Goal: Task Accomplishment & Management: Complete application form

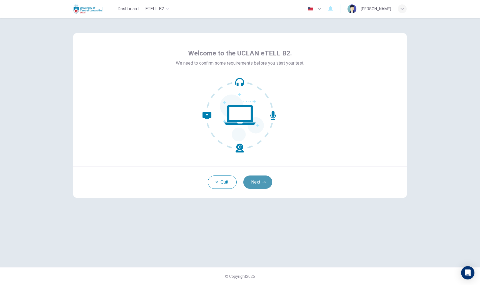
click at [262, 180] on button "Next" at bounding box center [257, 182] width 29 height 13
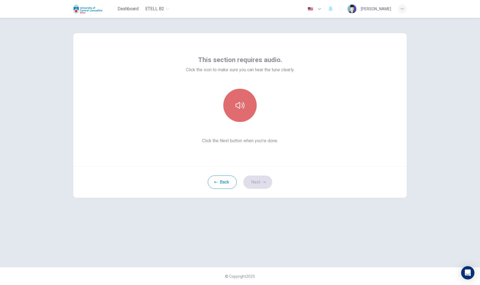
click at [243, 109] on icon "button" at bounding box center [239, 105] width 9 height 9
click at [263, 182] on icon "button" at bounding box center [263, 182] width 3 height 3
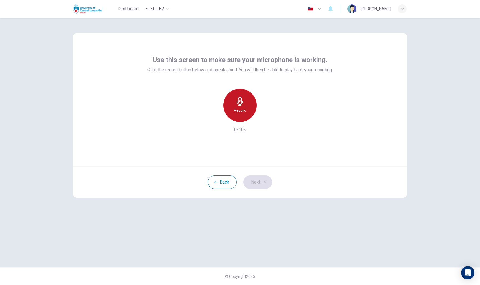
click at [242, 105] on icon "button" at bounding box center [239, 101] width 9 height 9
click at [245, 107] on div "Stop" at bounding box center [239, 105] width 33 height 33
click at [214, 117] on icon "button" at bounding box center [214, 117] width 3 height 3
click at [242, 110] on h6 "Record" at bounding box center [240, 110] width 12 height 7
click at [240, 113] on h6 "Stop" at bounding box center [240, 110] width 8 height 7
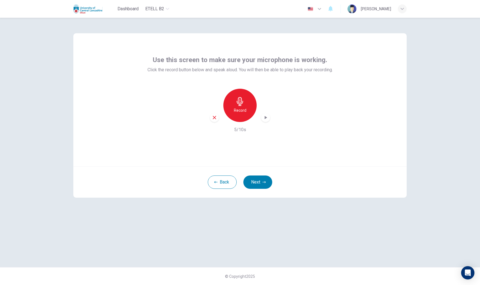
click at [214, 115] on div "button" at bounding box center [214, 117] width 9 height 9
click at [243, 109] on h6 "Record" at bounding box center [240, 110] width 12 height 7
click at [234, 113] on div "Stop" at bounding box center [239, 105] width 33 height 33
click at [213, 121] on div "button" at bounding box center [214, 117] width 9 height 9
click at [245, 106] on div "Record" at bounding box center [239, 105] width 33 height 33
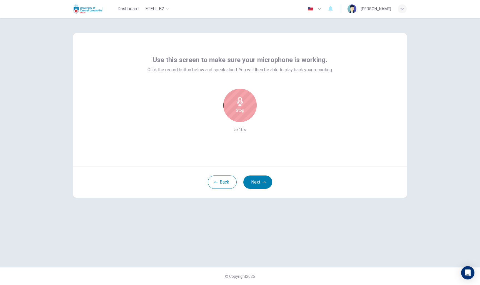
click at [245, 106] on div "Stop" at bounding box center [239, 105] width 33 height 33
click at [265, 115] on icon "button" at bounding box center [266, 118] width 6 height 6
click at [257, 177] on button "Next" at bounding box center [257, 182] width 29 height 13
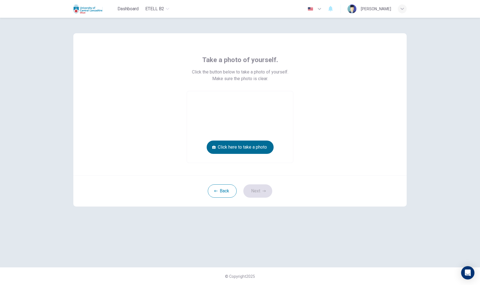
click at [261, 146] on button "Click here to take a photo" at bounding box center [240, 147] width 67 height 13
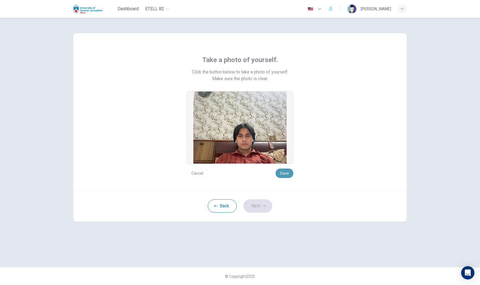
click at [269, 174] on button "Save" at bounding box center [284, 173] width 18 height 9
click at [269, 207] on button "Next" at bounding box center [257, 206] width 29 height 13
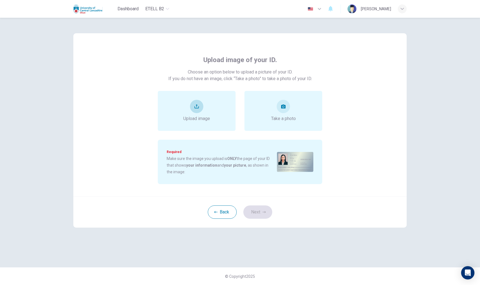
click at [202, 112] on div "Upload image" at bounding box center [196, 111] width 27 height 22
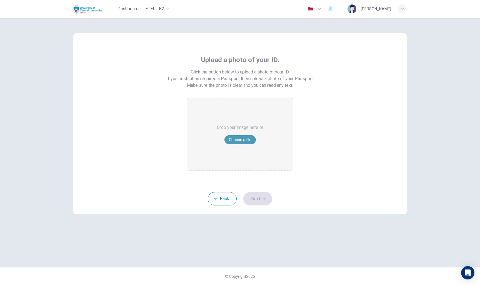
click at [247, 140] on button "Choose a file" at bounding box center [239, 139] width 31 height 9
click at [247, 138] on button "Choose a file" at bounding box center [239, 139] width 31 height 9
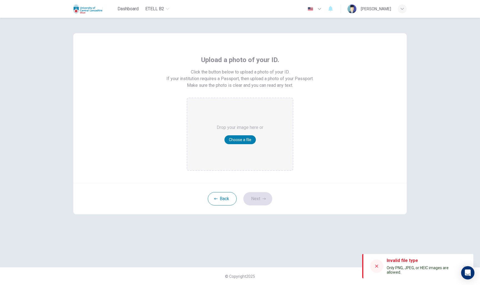
click at [269, 263] on icon at bounding box center [376, 266] width 4 height 4
click at [269, 263] on icon at bounding box center [376, 266] width 3 height 3
click at [249, 141] on button "Choose a file" at bounding box center [239, 139] width 31 height 9
click at [269, 263] on div at bounding box center [376, 266] width 13 height 13
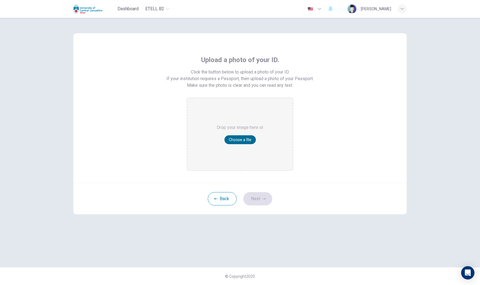
click at [244, 139] on button "Choose a file" at bounding box center [239, 139] width 31 height 9
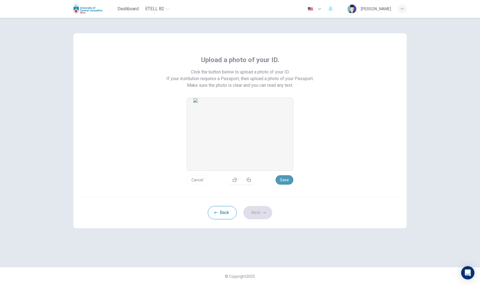
click at [269, 181] on button "Save" at bounding box center [284, 179] width 18 height 9
click at [263, 211] on button "Next" at bounding box center [257, 212] width 29 height 13
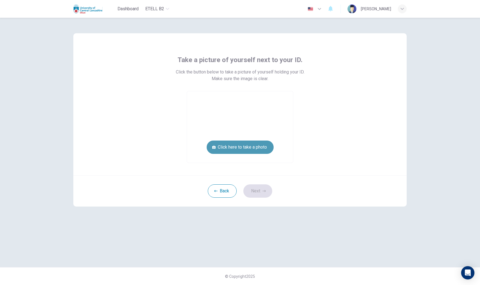
click at [263, 146] on button "Click here to take a photo" at bounding box center [240, 147] width 67 height 13
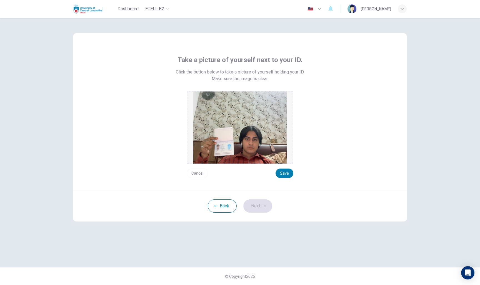
click at [198, 174] on button "Cancel" at bounding box center [197, 173] width 21 height 9
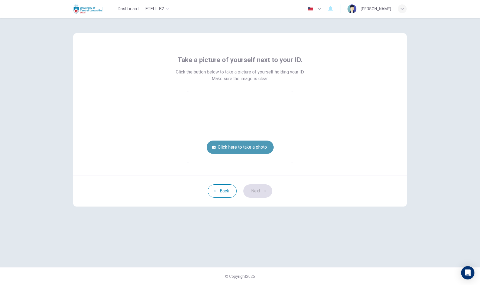
click at [238, 147] on button "Click here to take a photo" at bounding box center [240, 147] width 67 height 13
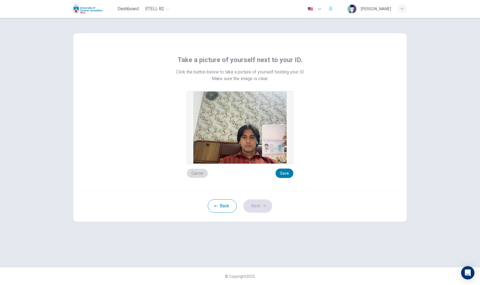
click at [199, 175] on button "Cancel" at bounding box center [197, 173] width 21 height 9
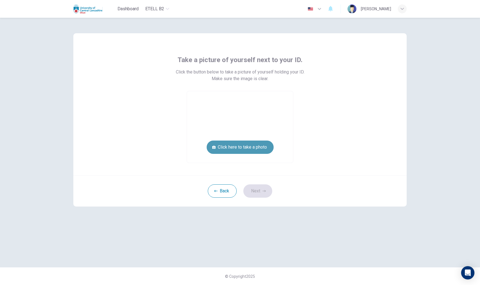
click at [250, 148] on button "Click here to take a photo" at bounding box center [240, 147] width 67 height 13
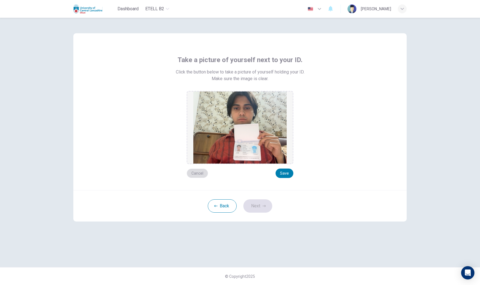
click at [199, 176] on button "Cancel" at bounding box center [197, 173] width 21 height 9
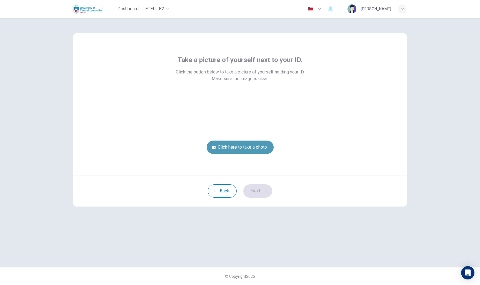
click at [226, 147] on button "Click here to take a photo" at bounding box center [240, 147] width 67 height 13
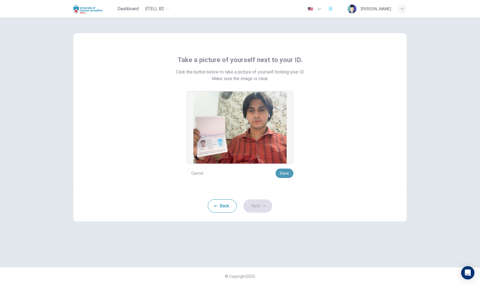
click at [269, 171] on button "Save" at bounding box center [284, 173] width 18 height 9
click at [258, 210] on button "Next" at bounding box center [257, 206] width 29 height 13
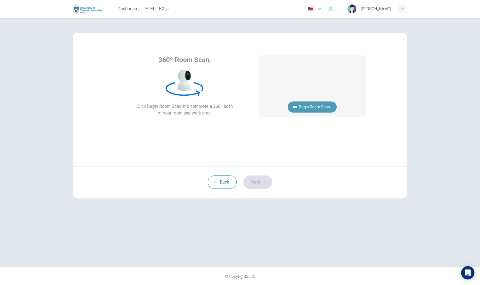
click at [269, 107] on button "Begin Room Scan" at bounding box center [312, 107] width 49 height 11
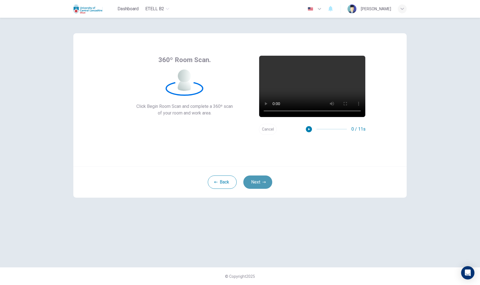
click at [258, 182] on button "Next" at bounding box center [257, 182] width 29 height 13
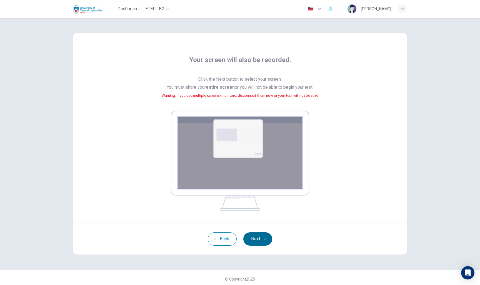
click at [265, 235] on button "Next" at bounding box center [257, 239] width 29 height 13
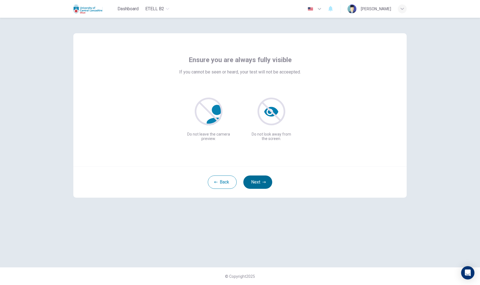
click at [268, 183] on button "Next" at bounding box center [257, 182] width 29 height 13
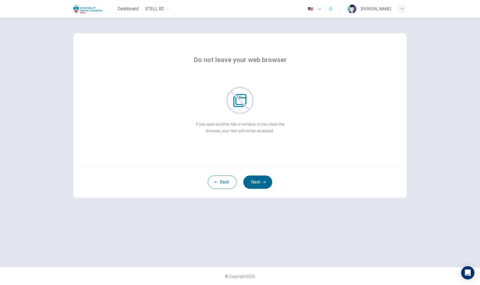
click at [269, 184] on button "Next" at bounding box center [257, 182] width 29 height 13
click at [262, 183] on icon "button" at bounding box center [263, 182] width 3 height 3
click at [262, 182] on icon "button" at bounding box center [263, 182] width 3 height 3
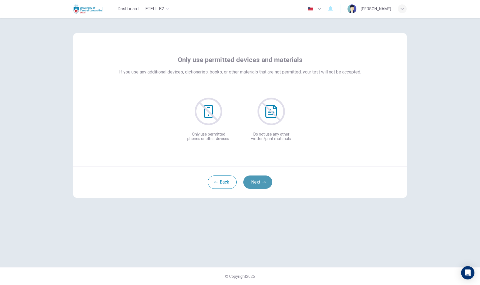
click at [258, 181] on button "Next" at bounding box center [257, 182] width 29 height 13
click at [263, 185] on button "Next" at bounding box center [257, 182] width 29 height 13
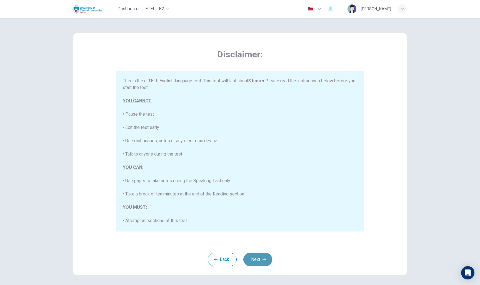
click at [258, 263] on button "Next" at bounding box center [257, 259] width 29 height 13
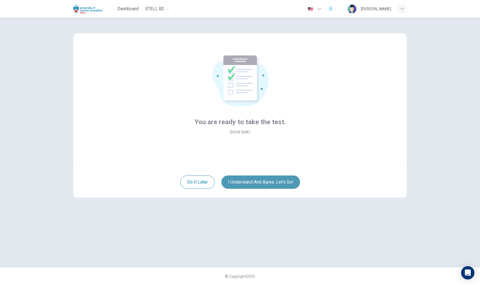
click at [266, 181] on button "I understand and agree. Let’s go!" at bounding box center [260, 182] width 79 height 13
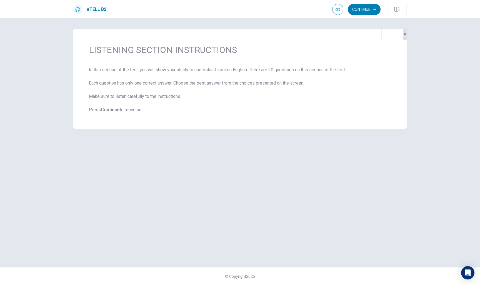
click at [117, 112] on b "Continue" at bounding box center [110, 109] width 19 height 5
click at [112, 108] on b "Continue" at bounding box center [110, 109] width 19 height 5
click at [114, 110] on b "Continue" at bounding box center [110, 109] width 19 height 5
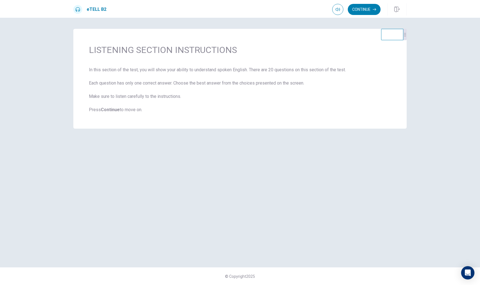
click at [108, 111] on b "Continue" at bounding box center [110, 109] width 19 height 5
click at [109, 110] on b "Continue" at bounding box center [110, 109] width 19 height 5
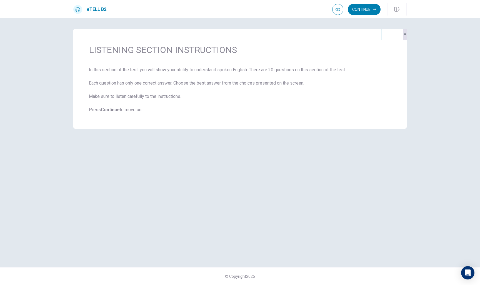
click at [115, 111] on b "Continue" at bounding box center [110, 109] width 19 height 5
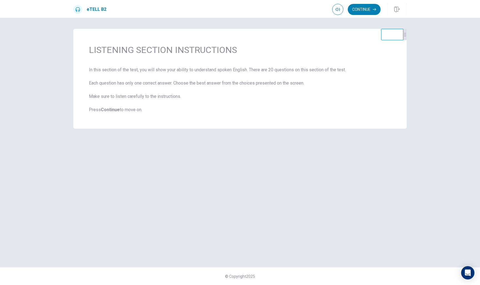
click at [118, 102] on span "In this section of the test, you will show your ability to understand spoken En…" at bounding box center [240, 90] width 302 height 47
click at [269, 73] on div "LISTENING SECTION INSTRUCTIONS In this section of the test, you will show your …" at bounding box center [239, 79] width 333 height 100
click at [269, 10] on button "Continue" at bounding box center [364, 9] width 33 height 11
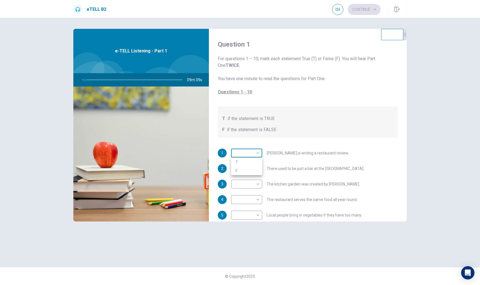
click at [258, 154] on body "This site uses cookies, as explained in our Privacy Policy . If you agree to th…" at bounding box center [240, 142] width 480 height 285
click at [269, 134] on div at bounding box center [240, 142] width 480 height 285
click at [255, 153] on body "This site uses cookies, as explained in our Privacy Policy . If you agree to th…" at bounding box center [240, 142] width 480 height 285
click at [269, 174] on div at bounding box center [240, 142] width 480 height 285
click at [257, 155] on body "This site uses cookies, as explained in our Privacy Policy . If you agree to th…" at bounding box center [240, 142] width 480 height 285
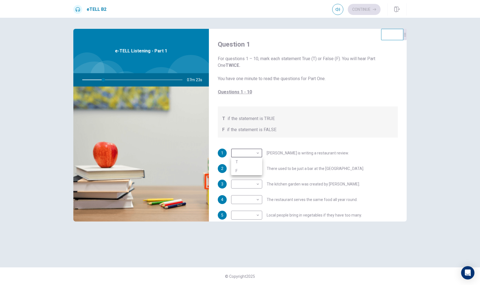
type input "**"
click at [254, 161] on li "T" at bounding box center [246, 162] width 31 height 9
type input "*"
click at [259, 170] on body "This site uses cookies, as explained in our Privacy Policy . If you agree to th…" at bounding box center [240, 142] width 480 height 285
type input "**"
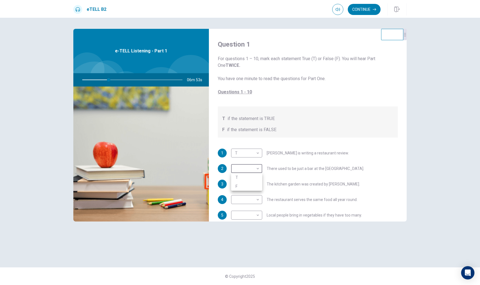
click at [257, 176] on li "T" at bounding box center [246, 177] width 31 height 9
type input "*"
click at [257, 184] on body "This site uses cookies, as explained in our Privacy Policy . If you agree to th…" at bounding box center [240, 142] width 480 height 285
click at [258, 218] on div at bounding box center [240, 142] width 480 height 285
click at [257, 214] on body "This site uses cookies, as explained in our Privacy Policy . If you agree to th…" at bounding box center [240, 142] width 480 height 285
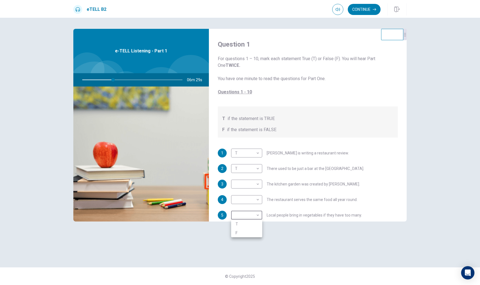
type input "**"
click at [255, 226] on li "T" at bounding box center [246, 224] width 31 height 9
type input "*"
click at [258, 184] on body "This site uses cookies, as explained in our Privacy Policy . If you agree to th…" at bounding box center [240, 142] width 480 height 285
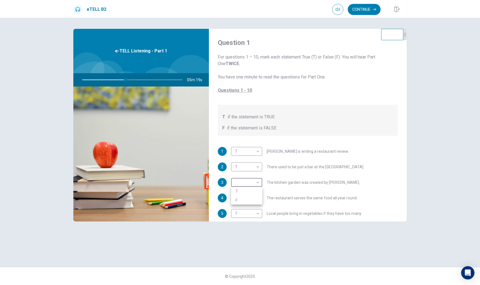
type input "**"
click at [256, 199] on li "F" at bounding box center [246, 200] width 31 height 9
type input "*"
click at [256, 199] on body "This site uses cookies, as explained in our Privacy Policy . If you agree to th…" at bounding box center [240, 142] width 480 height 285
type input "**"
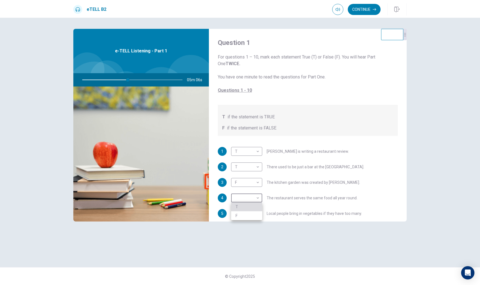
click at [256, 204] on li "T" at bounding box center [246, 207] width 31 height 9
type input "*"
click at [257, 181] on body "This site uses cookies, as explained in our Privacy Policy . If you agree to th…" at bounding box center [240, 142] width 480 height 285
type input "**"
click at [256, 190] on li "T" at bounding box center [246, 191] width 31 height 9
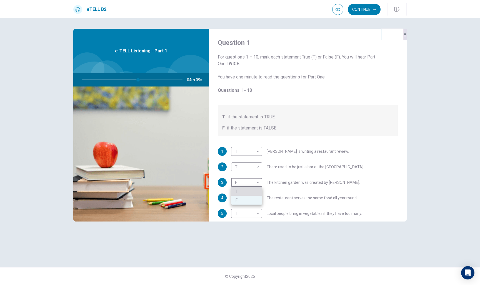
type input "*"
click at [256, 184] on body "This site uses cookies, as explained in our Privacy Policy . If you agree to th…" at bounding box center [240, 142] width 480 height 285
type input "**"
click at [256, 197] on li "F" at bounding box center [246, 200] width 31 height 9
type input "*"
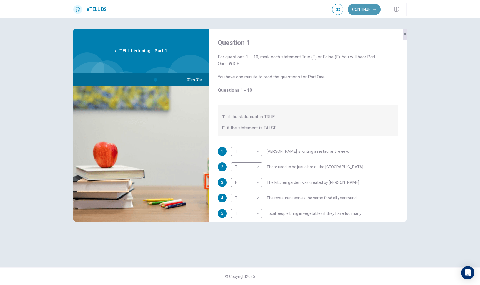
click at [269, 8] on icon "button" at bounding box center [374, 9] width 3 height 3
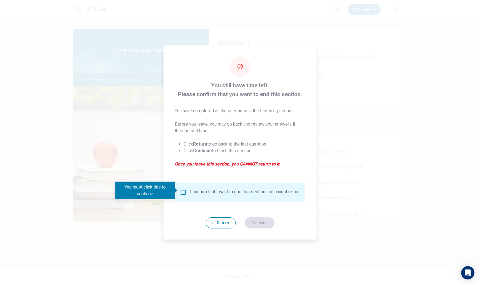
click at [269, 190] on div at bounding box center [240, 142] width 480 height 285
click at [223, 228] on button "Return" at bounding box center [220, 223] width 30 height 11
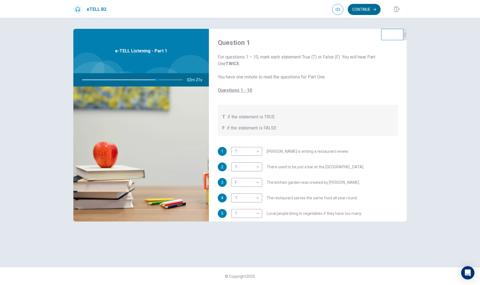
click at [269, 6] on button "Continue" at bounding box center [364, 9] width 33 height 11
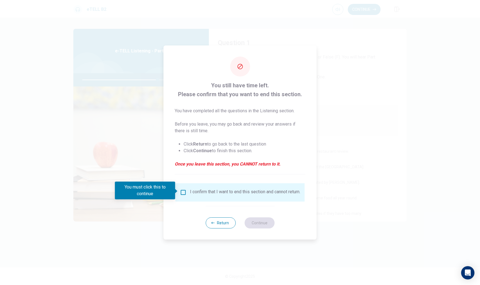
click at [183, 185] on div "I confirm that I want to end this section and cannot return." at bounding box center [239, 193] width 129 height 18
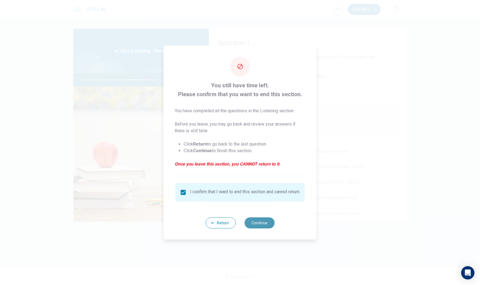
click at [256, 223] on button "Continue" at bounding box center [259, 223] width 30 height 11
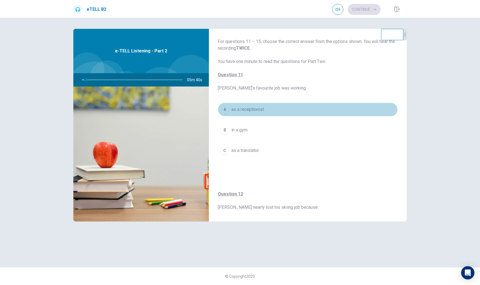
click at [226, 113] on div "A" at bounding box center [224, 109] width 9 height 9
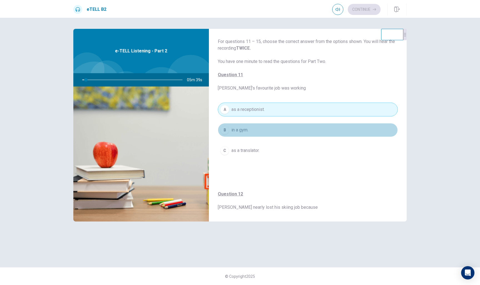
click at [228, 126] on button "B in a gym." at bounding box center [308, 130] width 180 height 14
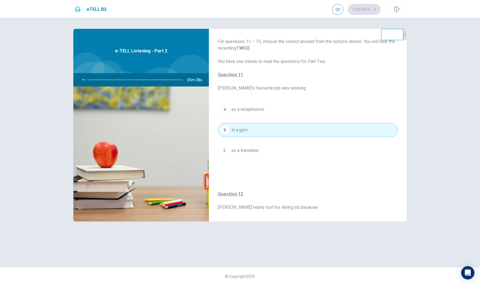
click at [228, 149] on div "C" at bounding box center [224, 150] width 9 height 9
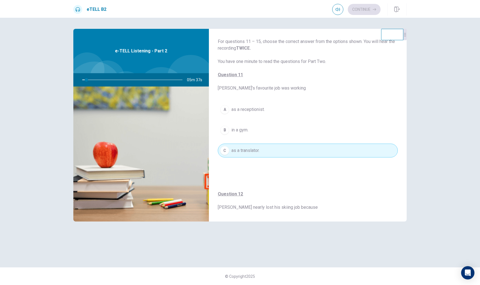
click at [232, 109] on span "as a receptionist." at bounding box center [247, 109] width 33 height 7
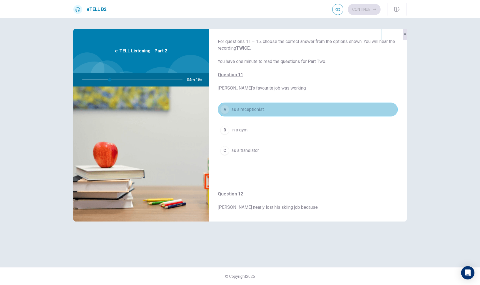
click at [266, 108] on button "A as a receptionist." at bounding box center [308, 110] width 180 height 14
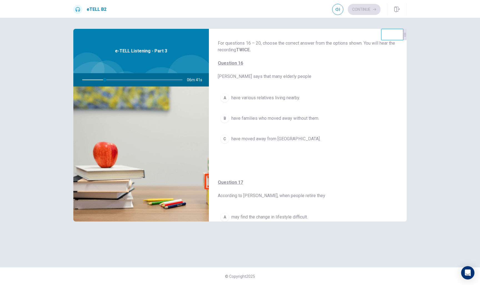
scroll to position [0, 0]
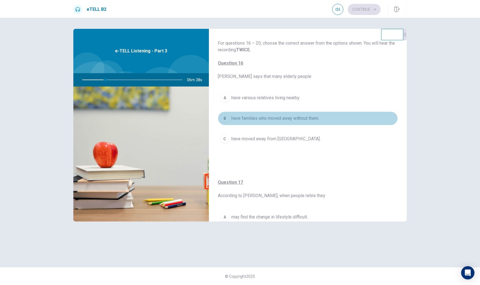
click at [225, 118] on div "B" at bounding box center [224, 118] width 9 height 9
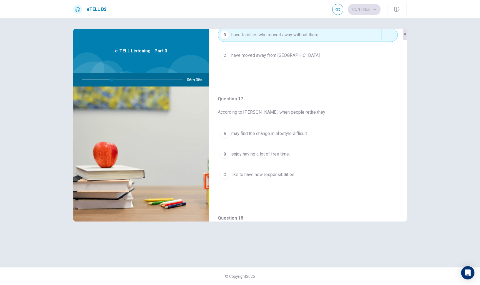
scroll to position [96, 0]
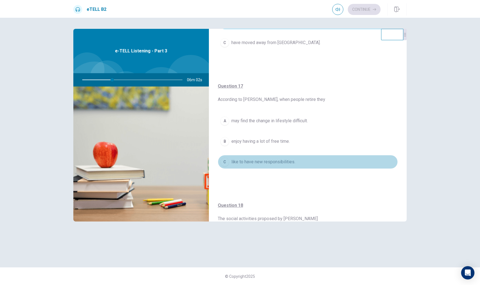
click at [227, 161] on div "C" at bounding box center [224, 162] width 9 height 9
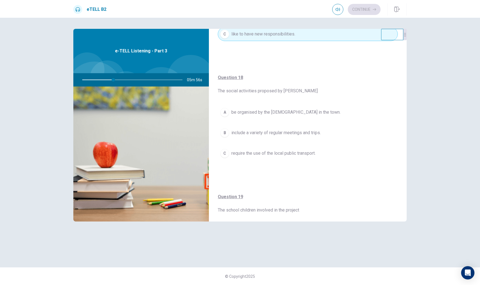
scroll to position [223, 0]
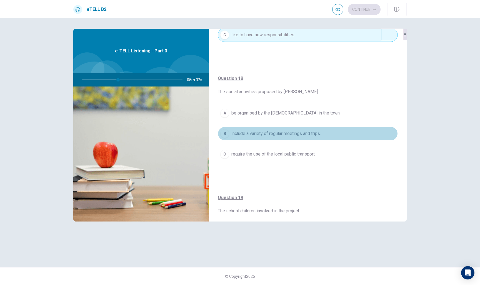
click at [224, 135] on div "B" at bounding box center [224, 133] width 9 height 9
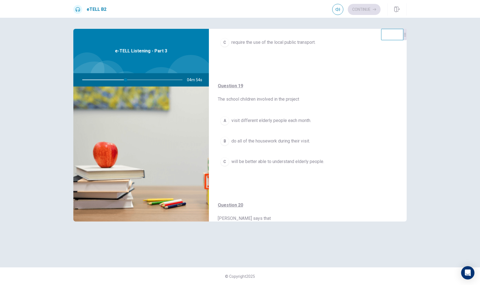
scroll to position [332, 0]
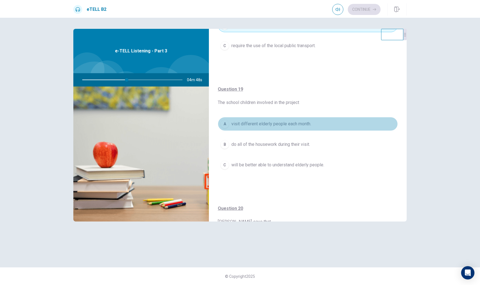
click at [269, 124] on span "visit different elderly people each month." at bounding box center [271, 124] width 80 height 7
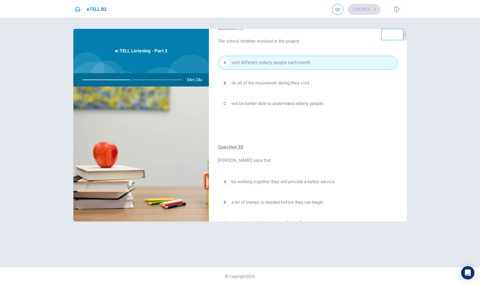
scroll to position [396, 0]
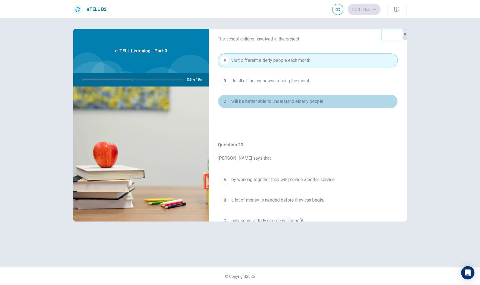
click at [245, 98] on span "will be better able to understand elderly people." at bounding box center [277, 101] width 93 height 7
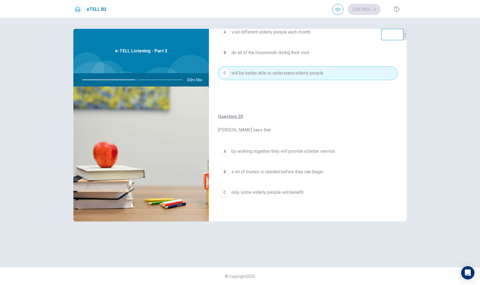
scroll to position [424, 0]
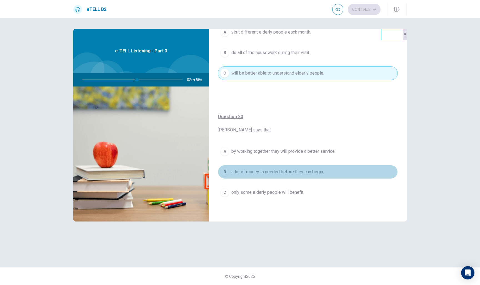
click at [250, 174] on span "a lot of money is needed before they can begin." at bounding box center [277, 172] width 92 height 7
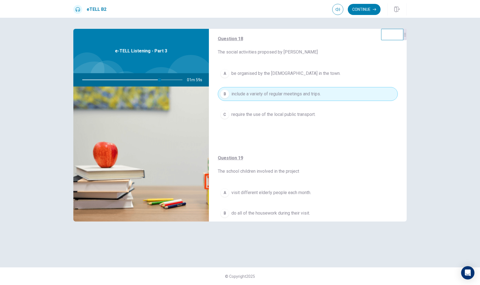
scroll to position [264, 0]
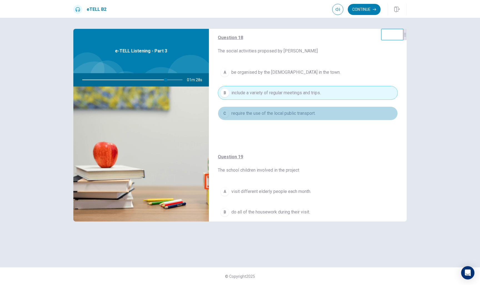
click at [269, 116] on span "require the use of the local public transport." at bounding box center [273, 113] width 84 height 7
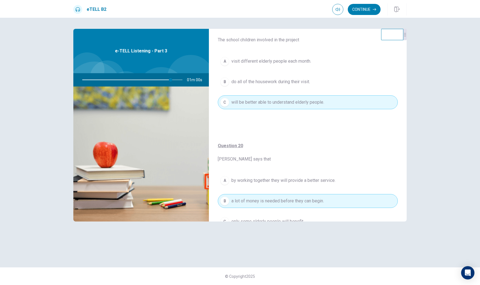
scroll to position [399, 0]
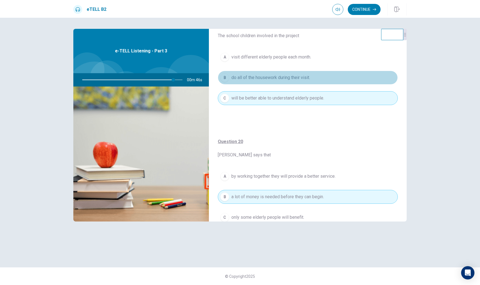
click at [269, 78] on span "do all of the housework during their visit." at bounding box center [270, 77] width 79 height 7
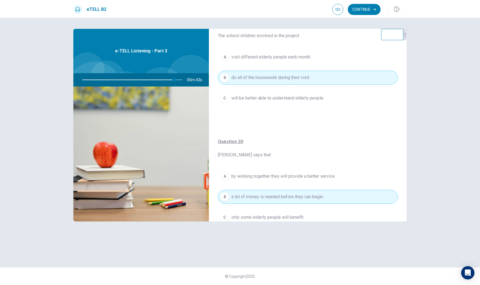
click at [269, 96] on span "will be better able to understand elderly people." at bounding box center [277, 98] width 93 height 7
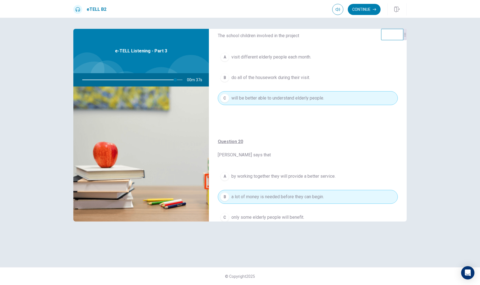
click at [269, 79] on span "do all of the housework during their visit." at bounding box center [270, 77] width 79 height 7
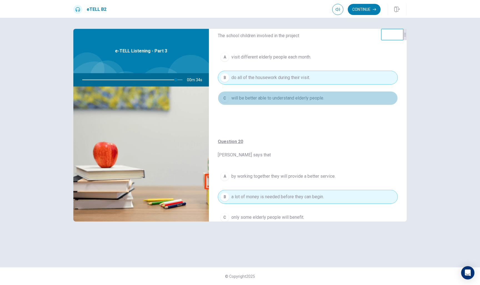
click at [269, 96] on span "will be better able to understand elderly people." at bounding box center [277, 98] width 93 height 7
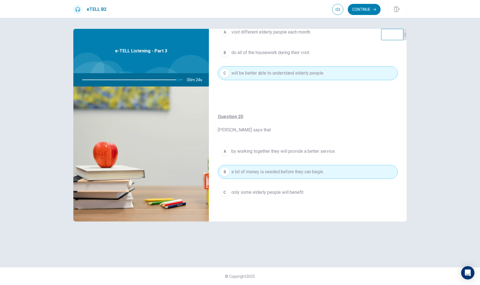
scroll to position [424, 0]
click at [269, 9] on button "Continue" at bounding box center [364, 9] width 33 height 11
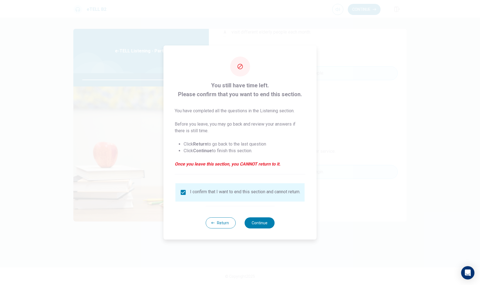
click at [266, 231] on div "Return Continue" at bounding box center [239, 223] width 69 height 34
click at [266, 228] on button "Continue" at bounding box center [259, 223] width 30 height 11
type input "*"
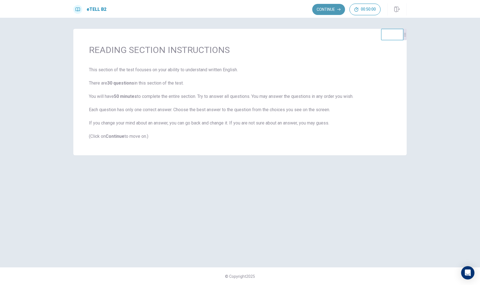
click at [269, 8] on button "Continue" at bounding box center [328, 9] width 33 height 11
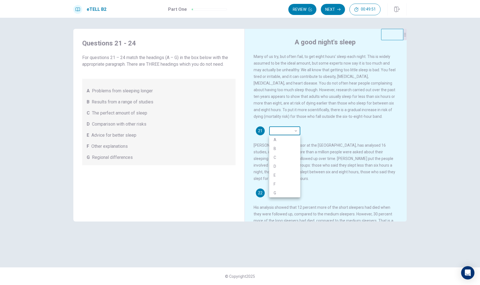
click at [269, 130] on body "This site uses cookies, as explained in our Privacy Policy . If you agree to th…" at bounding box center [240, 142] width 480 height 285
click at [269, 56] on div at bounding box center [240, 142] width 480 height 285
click at [269, 132] on body "This site uses cookies, as explained in our Privacy Policy . If you agree to th…" at bounding box center [240, 142] width 480 height 285
click at [269, 141] on li "A" at bounding box center [284, 139] width 31 height 9
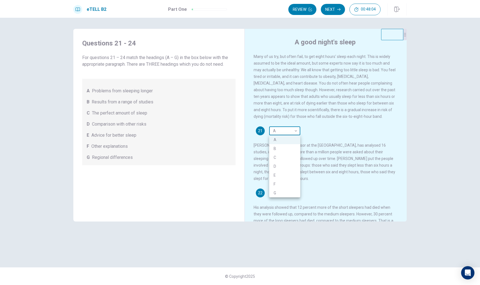
click at [269, 131] on body "This site uses cookies, as explained in our Privacy Policy . If you agree to th…" at bounding box center [240, 142] width 480 height 285
click at [269, 159] on li "C" at bounding box center [284, 157] width 31 height 9
type input "*"
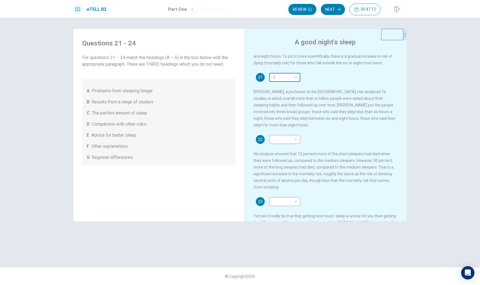
scroll to position [54, 0]
click at [269, 138] on body "This site uses cookies, as explained in our Privacy Policy . If you agree to th…" at bounding box center [240, 142] width 480 height 285
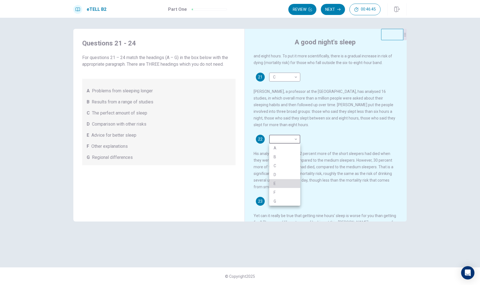
click at [269, 185] on li "E" at bounding box center [284, 183] width 31 height 9
type input "*"
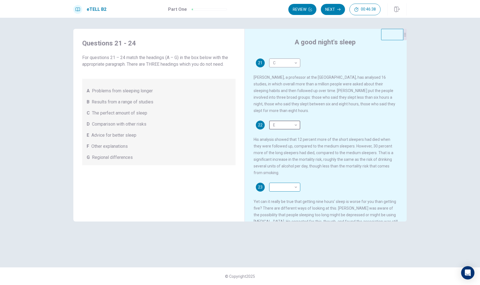
scroll to position [74, 0]
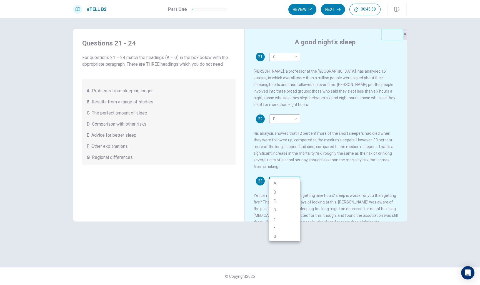
click at [269, 172] on body "This site uses cookies, as explained in our Privacy Policy . If you agree to th…" at bounding box center [240, 142] width 480 height 285
click at [269, 210] on li "D" at bounding box center [284, 210] width 31 height 9
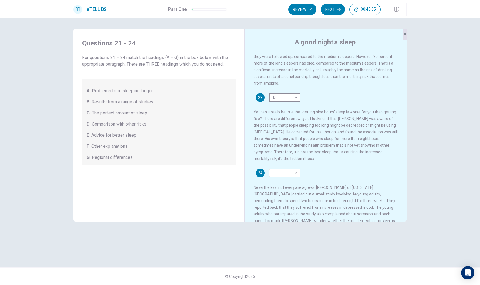
scroll to position [165, 0]
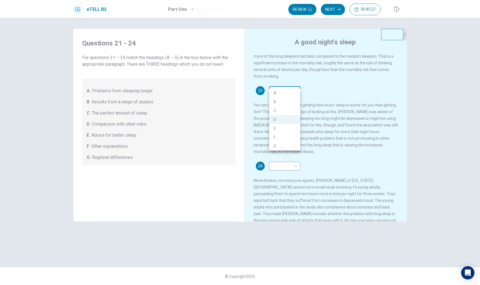
click at [269, 84] on body "This site uses cookies, as explained in our Privacy Policy . If you agree to th…" at bounding box center [240, 142] width 480 height 285
click at [269, 92] on li "A" at bounding box center [284, 93] width 31 height 9
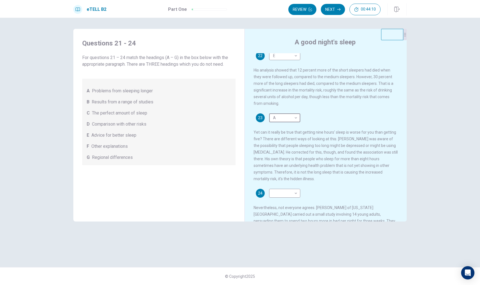
scroll to position [132, 0]
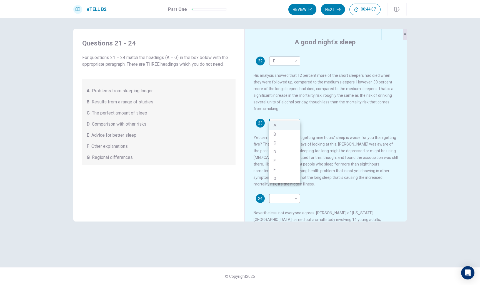
click at [269, 116] on body "This site uses cookies, as explained in our Privacy Policy . If you agree to th…" at bounding box center [240, 142] width 480 height 285
click at [269, 149] on li "D" at bounding box center [284, 152] width 31 height 9
type input "*"
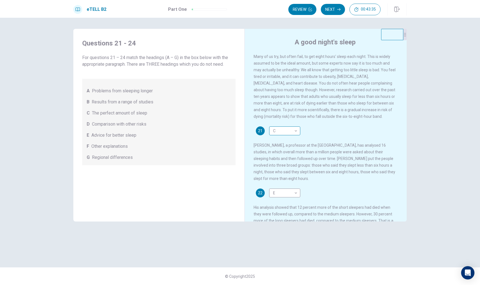
scroll to position [0, 0]
click at [269, 133] on body "This site uses cookies, as explained in our Privacy Policy . If you agree to th…" at bounding box center [240, 142] width 480 height 285
click at [269, 184] on li "F" at bounding box center [284, 184] width 31 height 9
click at [269, 132] on body "This site uses cookies, as explained in our Privacy Policy . If you agree to th…" at bounding box center [240, 142] width 480 height 285
click at [269, 138] on li "A" at bounding box center [284, 139] width 31 height 9
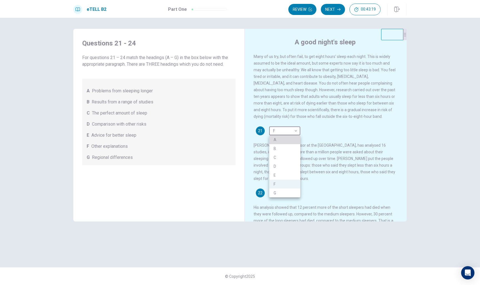
type input "*"
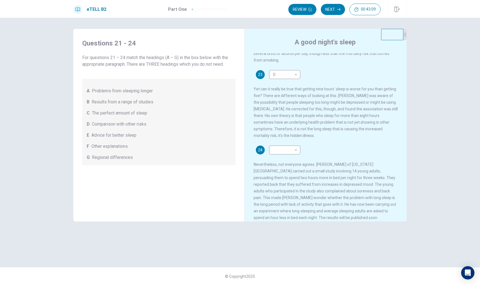
scroll to position [180, 0]
click at [269, 15] on button "00:42:13" at bounding box center [364, 10] width 31 height 12
click at [269, 15] on div "Review Next" at bounding box center [344, 10] width 73 height 12
click at [269, 9] on button "button" at bounding box center [375, 10] width 12 height 12
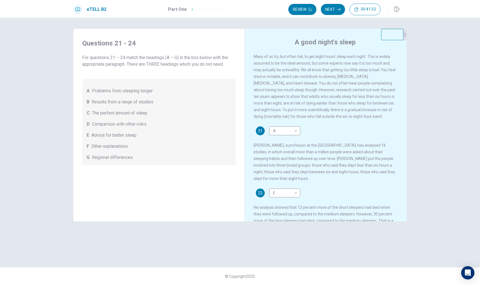
scroll to position [0, 0]
click at [269, 129] on body "This site uses cookies, as explained in our Privacy Policy . If you agree to th…" at bounding box center [240, 142] width 480 height 285
click at [269, 140] on li "A" at bounding box center [284, 139] width 31 height 9
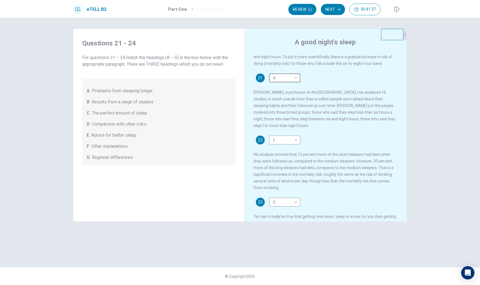
scroll to position [52, 0]
click at [269, 11] on span "00:41:35" at bounding box center [368, 9] width 15 height 4
click at [269, 11] on div "Review Next" at bounding box center [344, 10] width 73 height 12
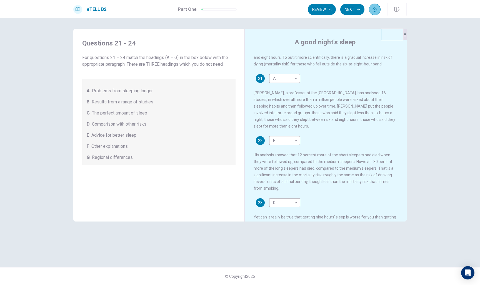
click at [269, 11] on icon "button" at bounding box center [374, 9] width 4 height 4
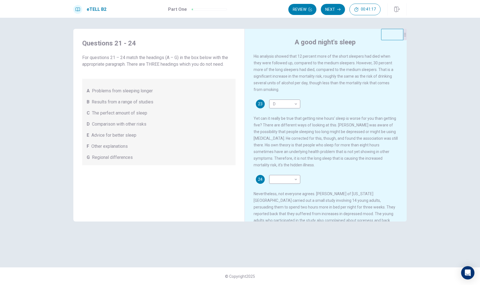
scroll to position [151, 0]
click at [269, 171] on body "This site uses cookies, as explained in our Privacy Policy . If you agree to th…" at bounding box center [240, 142] width 480 height 285
click at [269, 174] on div at bounding box center [240, 142] width 480 height 285
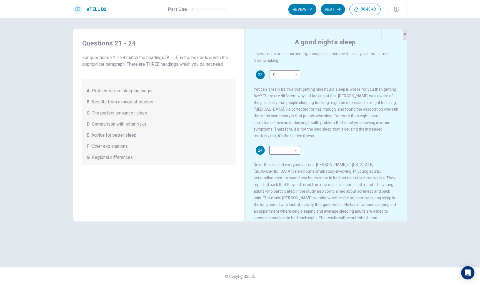
scroll to position [180, 0]
click at [269, 144] on body "This site uses cookies, as explained in our Privacy Policy . If you agree to th…" at bounding box center [240, 142] width 480 height 285
click at [269, 162] on li "B" at bounding box center [284, 161] width 31 height 9
type input "*"
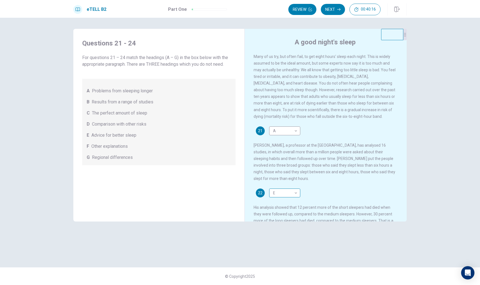
scroll to position [0, 0]
click at [269, 195] on body "This site uses cookies, as explained in our Privacy Policy . If you agree to th…" at bounding box center [240, 142] width 480 height 285
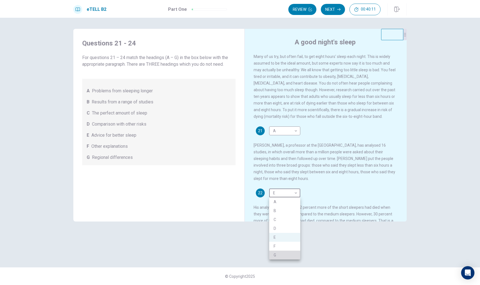
click at [269, 254] on li "G" at bounding box center [284, 255] width 31 height 9
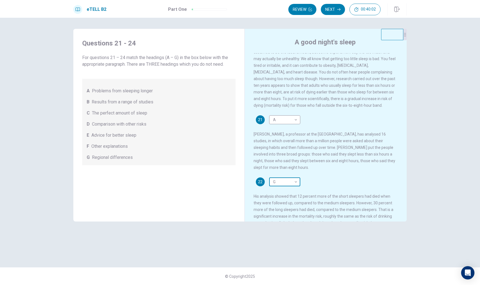
scroll to position [11, 0]
click at [269, 184] on body "This site uses cookies, as explained in our Privacy Policy . If you agree to th…" at bounding box center [240, 142] width 480 height 285
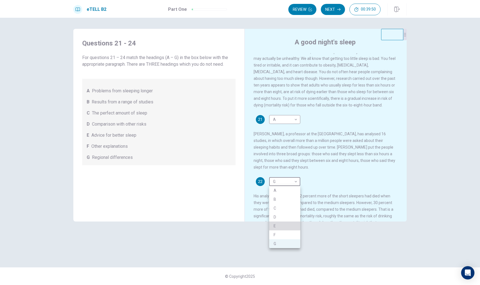
click at [269, 227] on li "E" at bounding box center [284, 226] width 31 height 9
type input "*"
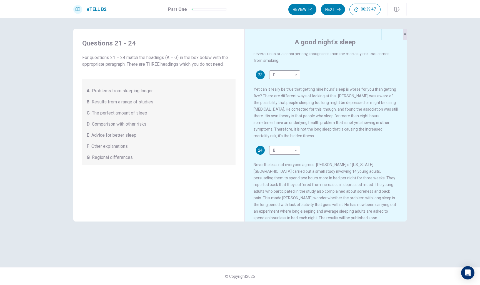
scroll to position [180, 0]
click at [269, 10] on button "Next" at bounding box center [333, 9] width 24 height 11
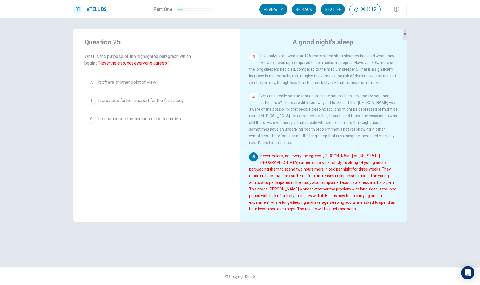
scroll to position [120, 0]
click at [151, 102] on span "It provides further support for the first study." at bounding box center [141, 100] width 86 height 7
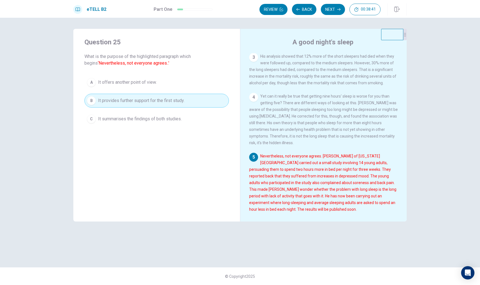
click at [151, 120] on span "It summarises the findings of both studies." at bounding box center [140, 119] width 84 height 7
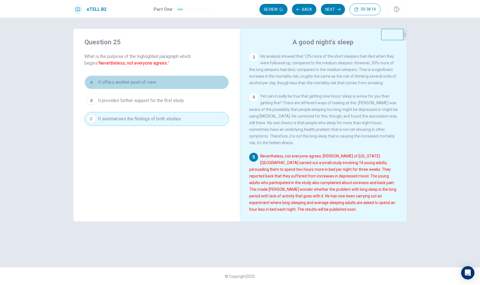
click at [172, 84] on button "A It offers another point of view." at bounding box center [156, 83] width 144 height 14
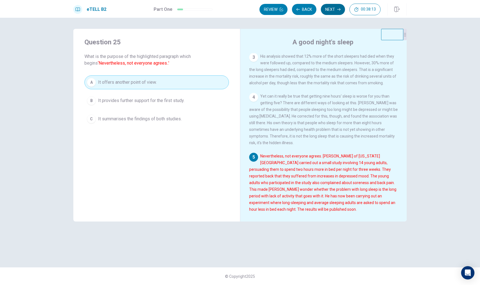
click at [269, 9] on icon "button" at bounding box center [338, 9] width 3 height 2
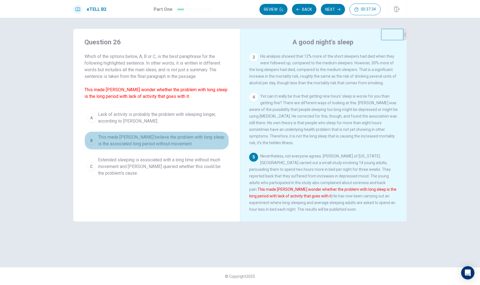
click at [171, 143] on span "This made [PERSON_NAME] believe the problem with long sleep is the associated l…" at bounding box center [162, 140] width 128 height 13
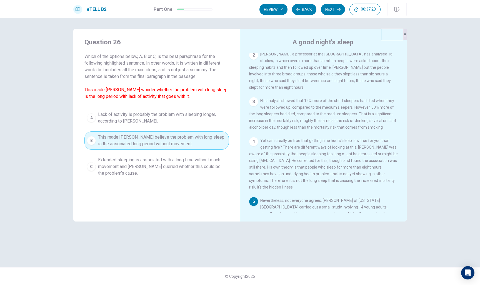
scroll to position [81, 0]
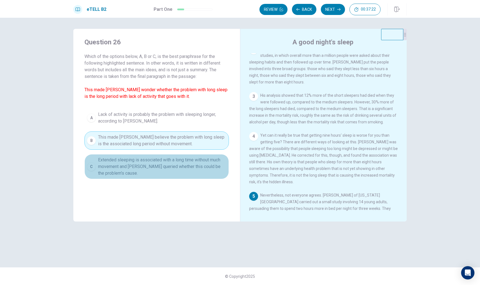
click at [120, 167] on span "Extended sleeping is associated with a long time without much movement and [PER…" at bounding box center [162, 167] width 128 height 20
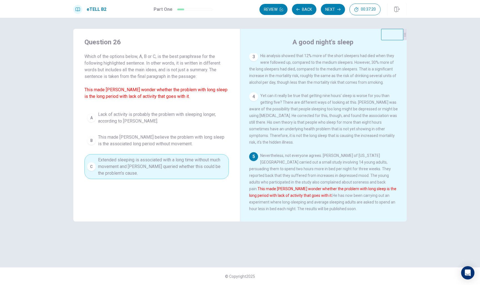
scroll to position [120, 0]
click at [269, 7] on button "Next" at bounding box center [333, 9] width 24 height 11
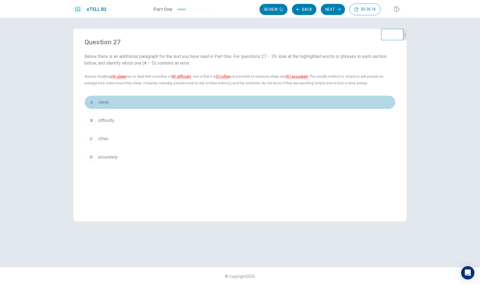
click at [97, 98] on button "A sleep" at bounding box center [239, 103] width 311 height 14
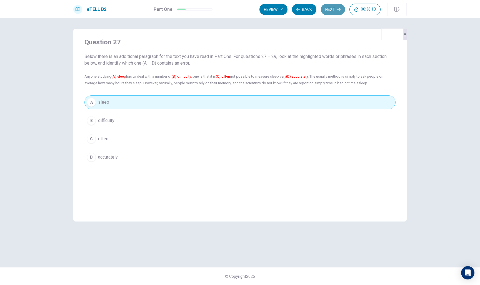
click at [269, 11] on button "Next" at bounding box center [333, 9] width 24 height 11
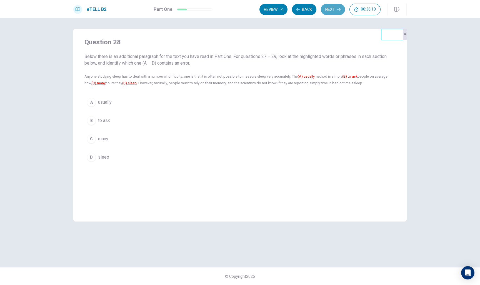
click at [269, 11] on button "Next" at bounding box center [333, 9] width 24 height 11
click at [269, 9] on button "Back" at bounding box center [304, 9] width 24 height 11
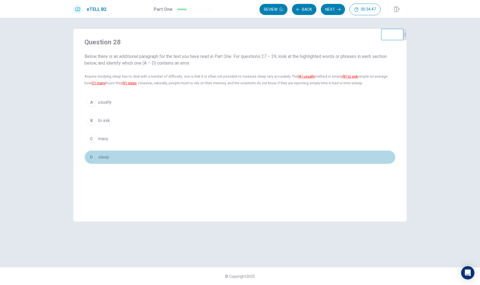
click at [93, 158] on div "D" at bounding box center [91, 157] width 9 height 9
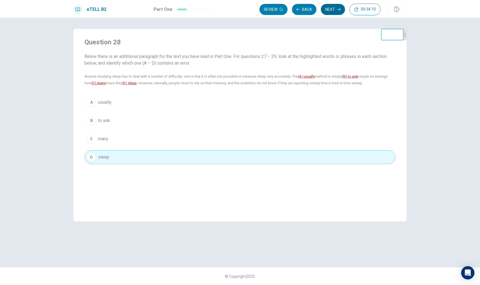
click at [269, 13] on button "Next" at bounding box center [333, 9] width 24 height 11
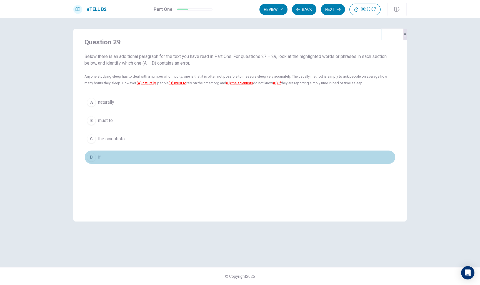
click at [118, 152] on button "D if" at bounding box center [239, 157] width 311 height 14
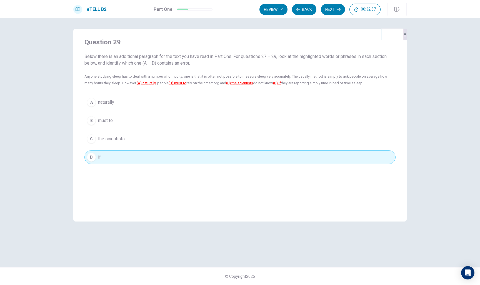
click at [147, 113] on div "A naturally B must to C the scientists D if" at bounding box center [239, 130] width 311 height 69
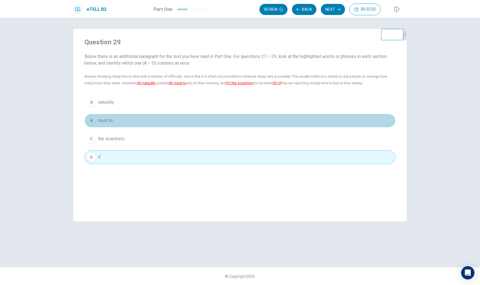
click at [153, 122] on button "B must to" at bounding box center [239, 121] width 311 height 14
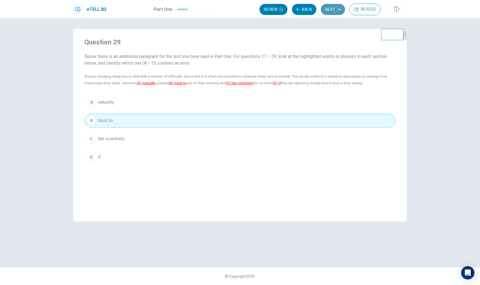
click at [269, 6] on button "Next" at bounding box center [333, 9] width 24 height 11
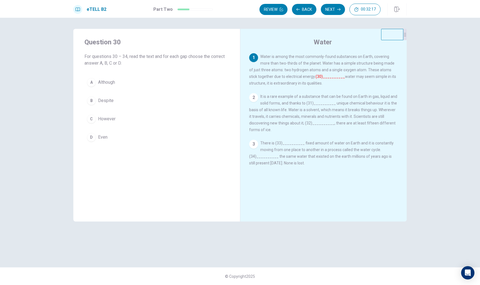
click at [132, 82] on button "A Although" at bounding box center [156, 83] width 144 height 14
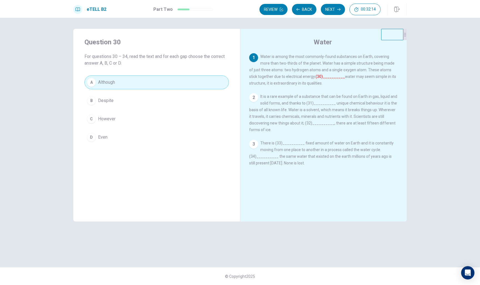
click at [269, 77] on font "(30)__________" at bounding box center [329, 76] width 29 height 4
drag, startPoint x: 202, startPoint y: 82, endPoint x: 290, endPoint y: 80, distance: 88.3
click at [269, 80] on div "Question 30 For questions 30 – 34, read the text and for each gap choose the co…" at bounding box center [239, 125] width 333 height 193
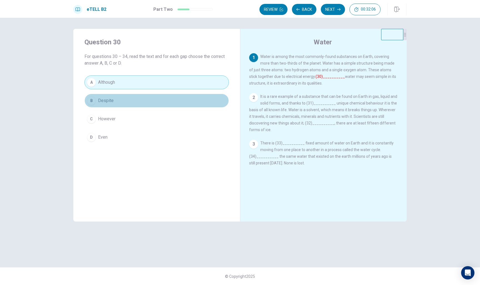
click at [194, 101] on button "B Despite" at bounding box center [156, 101] width 144 height 14
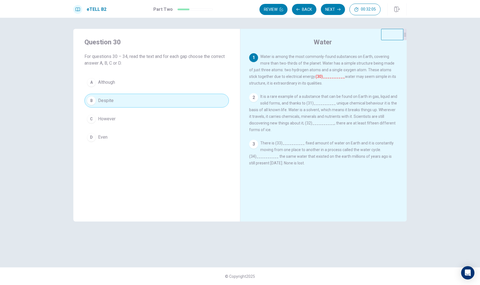
click at [199, 81] on button "A Although" at bounding box center [156, 83] width 144 height 14
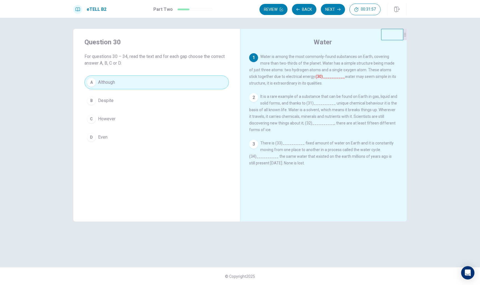
click at [255, 96] on div "2" at bounding box center [253, 97] width 9 height 9
click at [269, 101] on div "2 It is a rare example of a substance that can be found on Earth in gas, liquid…" at bounding box center [323, 113] width 149 height 40
click at [269, 76] on font "(30)__________" at bounding box center [329, 76] width 29 height 4
click at [269, 77] on font "(30)__________" at bounding box center [329, 76] width 29 height 4
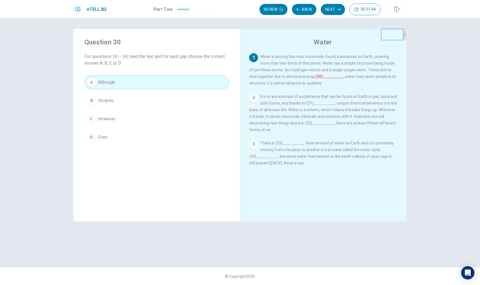
drag, startPoint x: 86, startPoint y: 84, endPoint x: 197, endPoint y: 79, distance: 111.5
click at [232, 85] on div "Question 30 For questions 30 – 34, read the text and for each gap choose the co…" at bounding box center [156, 91] width 167 height 124
click at [184, 78] on button "A Although" at bounding box center [156, 83] width 144 height 14
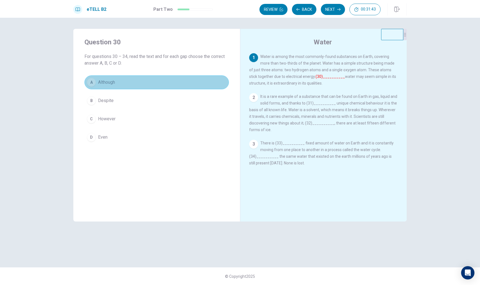
click at [184, 78] on button "A Although" at bounding box center [156, 83] width 144 height 14
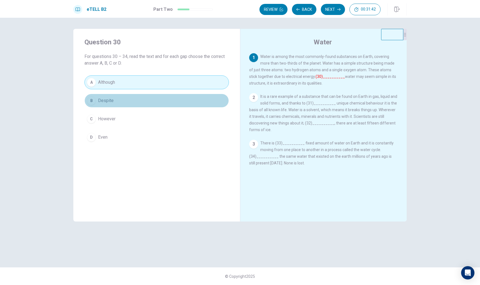
click at [180, 99] on button "B Despite" at bounding box center [156, 101] width 144 height 14
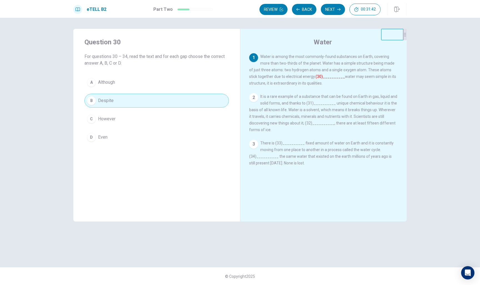
click at [175, 124] on button "C However" at bounding box center [156, 119] width 144 height 14
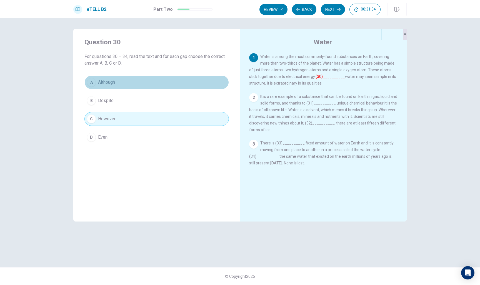
click at [187, 88] on button "A Although" at bounding box center [156, 83] width 144 height 14
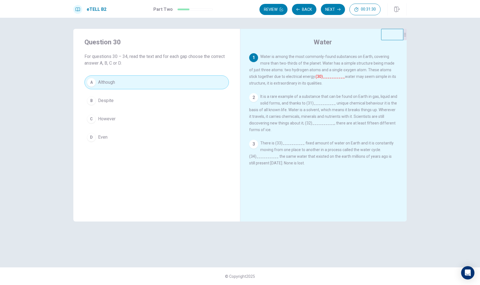
click at [269, 107] on div "2 It is a rare example of a substance that can be found on Earth in gas, liquid…" at bounding box center [323, 113] width 149 height 40
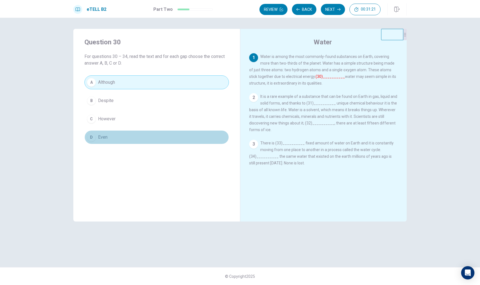
click at [204, 140] on button "D Even" at bounding box center [156, 137] width 144 height 14
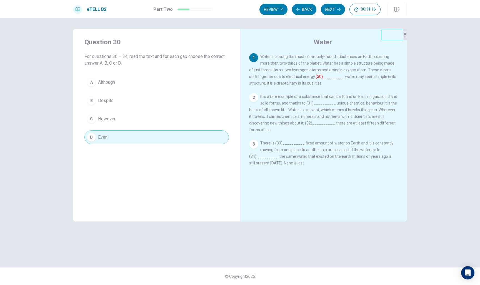
click at [203, 85] on button "A Although" at bounding box center [156, 83] width 144 height 14
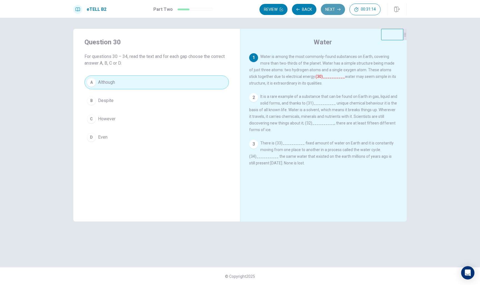
click at [269, 8] on button "Next" at bounding box center [333, 9] width 24 height 11
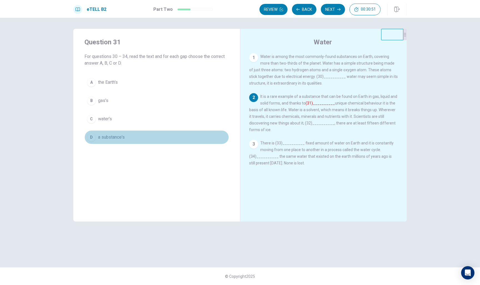
click at [148, 132] on button "D a substance's" at bounding box center [156, 137] width 144 height 14
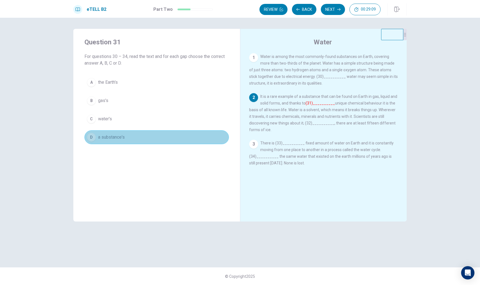
click at [215, 138] on button "D a substance's" at bounding box center [156, 137] width 144 height 14
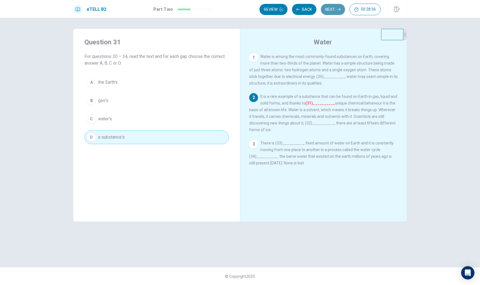
click at [269, 8] on icon "button" at bounding box center [338, 9] width 3 height 3
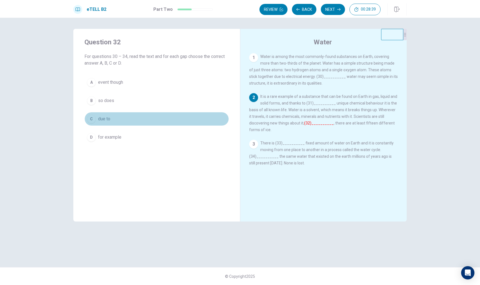
click at [186, 115] on button "C due to" at bounding box center [156, 119] width 144 height 14
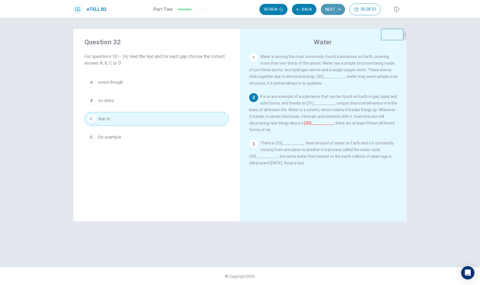
click at [269, 8] on icon "button" at bounding box center [338, 9] width 3 height 3
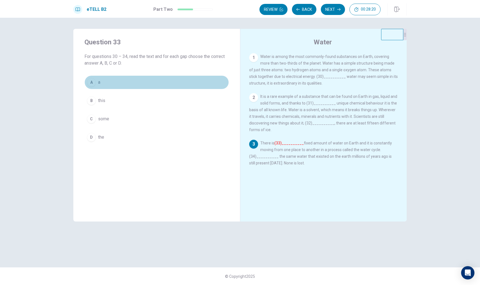
click at [169, 79] on button "A a" at bounding box center [156, 83] width 144 height 14
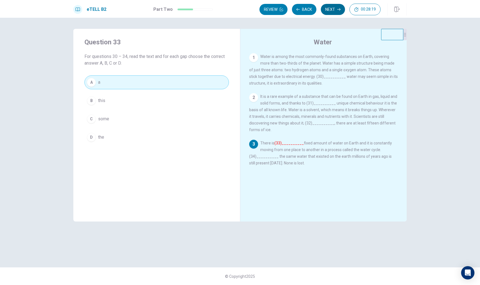
click at [269, 9] on button "Next" at bounding box center [333, 9] width 24 height 11
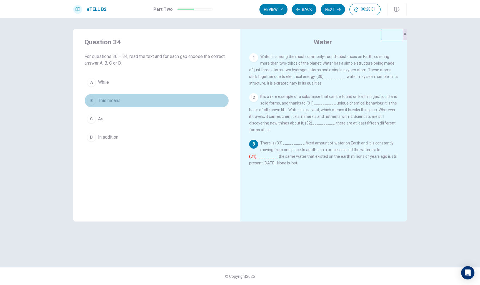
click at [156, 100] on button "B This means" at bounding box center [156, 101] width 144 height 14
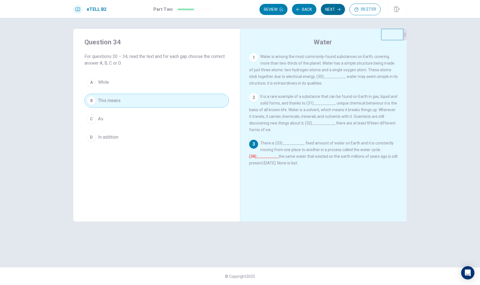
click at [269, 9] on button "Next" at bounding box center [333, 9] width 24 height 11
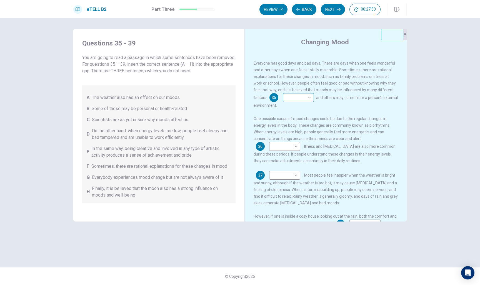
click at [269, 95] on body "This site uses cookies, as explained in our Privacy Policy . If you agree to th…" at bounding box center [240, 142] width 480 height 285
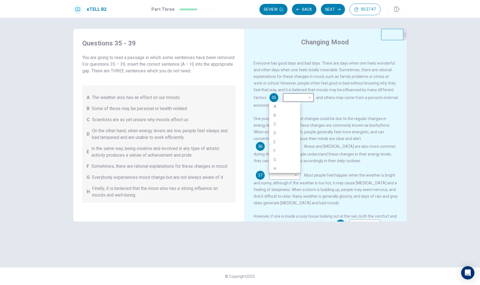
click at [247, 91] on div at bounding box center [240, 142] width 480 height 285
click at [269, 101] on body "This site uses cookies, as explained in our Privacy Policy . If you agree to th…" at bounding box center [240, 142] width 480 height 285
click at [269, 154] on li "F" at bounding box center [284, 151] width 31 height 9
click at [269, 95] on body "This site uses cookies, as explained in our Privacy Policy . If you agree to th…" at bounding box center [240, 142] width 480 height 285
click at [269, 161] on li "G" at bounding box center [284, 159] width 31 height 9
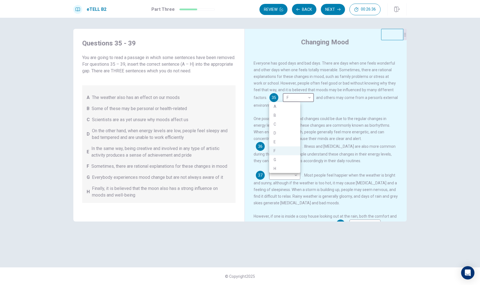
type input "*"
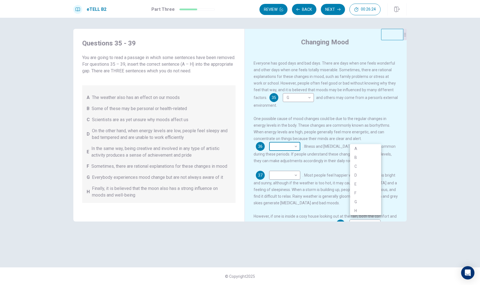
click at [269, 139] on body "This site uses cookies, as explained in our Privacy Policy . If you agree to th…" at bounding box center [240, 142] width 480 height 285
click at [269, 192] on li "F" at bounding box center [365, 193] width 31 height 9
type input "*"
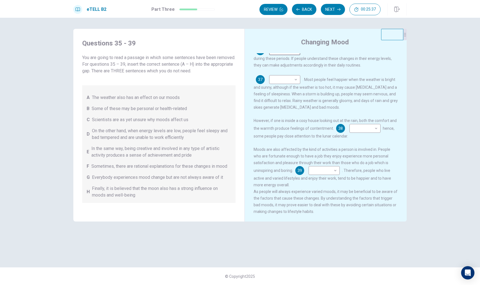
scroll to position [0, 0]
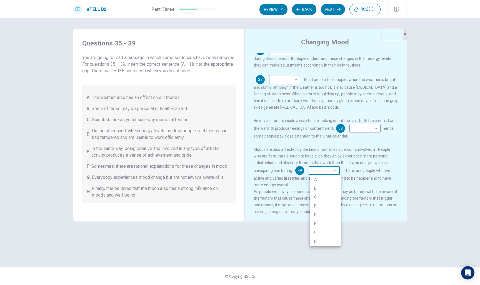
click at [269, 171] on body "This site uses cookies, as explained in our Privacy Policy . If you agree to th…" at bounding box center [240, 142] width 480 height 285
click at [269, 171] on div at bounding box center [240, 142] width 480 height 285
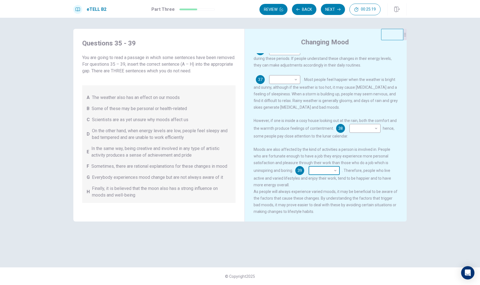
click at [269, 173] on body "This site uses cookies, as explained in our Privacy Policy . If you agree to th…" at bounding box center [240, 142] width 480 height 285
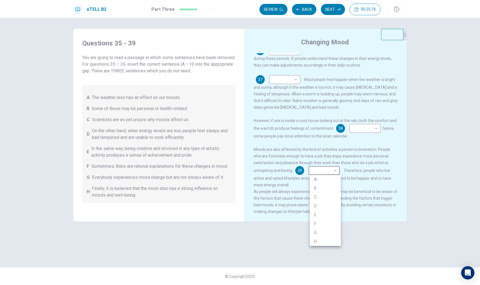
click at [269, 243] on li "H" at bounding box center [325, 241] width 31 height 9
type input "*"
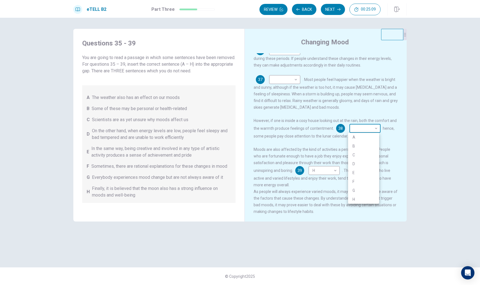
click at [269, 125] on body "This site uses cookies, as explained in our Privacy Policy . If you agree to th…" at bounding box center [240, 142] width 480 height 285
click at [269, 187] on li "G" at bounding box center [363, 190] width 31 height 9
type input "*"
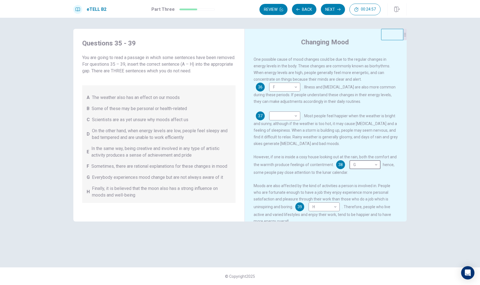
scroll to position [62, 0]
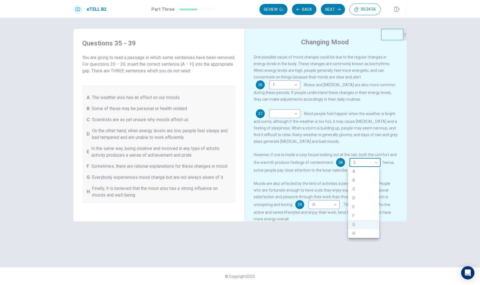
click at [269, 162] on body "This site uses cookies, as explained in our Privacy Policy . If you agree to th…" at bounding box center [240, 142] width 480 height 285
click at [269, 133] on div at bounding box center [240, 142] width 480 height 285
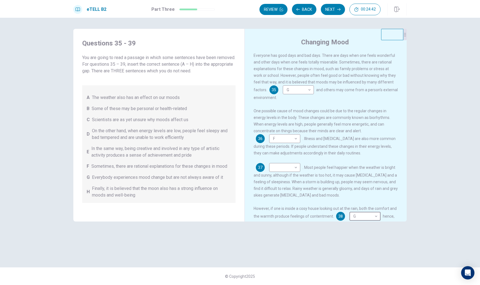
scroll to position [7, 0]
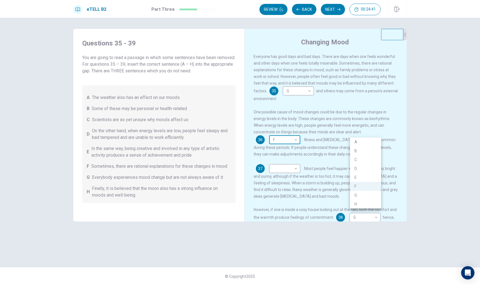
click at [269, 130] on body "This site uses cookies, as explained in our Privacy Policy . If you agree to th…" at bounding box center [240, 142] width 480 height 285
click at [269, 143] on li "A" at bounding box center [365, 142] width 31 height 9
type input "*"
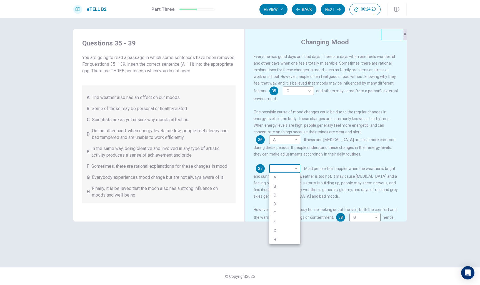
click at [269, 169] on body "This site uses cookies, as explained in our Privacy Policy . If you agree to th…" at bounding box center [240, 142] width 480 height 285
click at [269, 178] on li "A" at bounding box center [284, 177] width 31 height 9
type input "*"
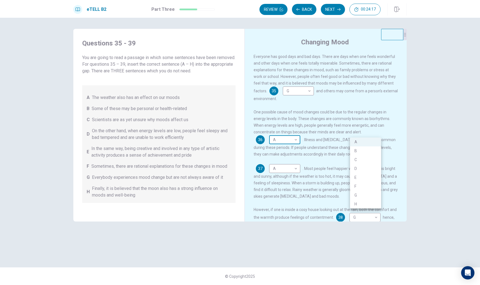
click at [269, 133] on body "This site uses cookies, as explained in our Privacy Policy . If you agree to th…" at bounding box center [240, 142] width 480 height 285
click at [269, 150] on li "B" at bounding box center [365, 151] width 31 height 9
type input "*"
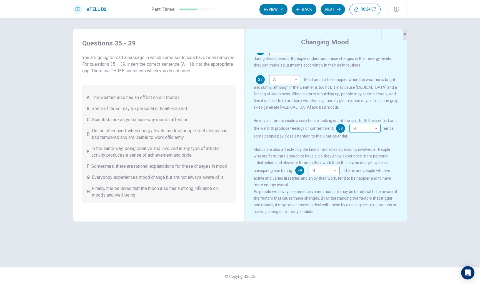
scroll to position [96, 0]
click at [269, 10] on button "Next" at bounding box center [333, 9] width 24 height 11
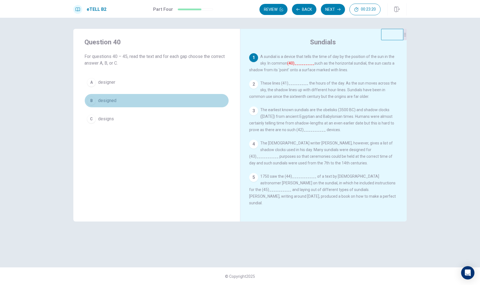
click at [103, 102] on span "designed" at bounding box center [107, 100] width 18 height 7
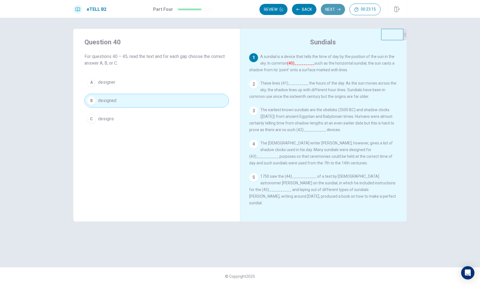
click at [269, 8] on icon "button" at bounding box center [338, 9] width 3 height 3
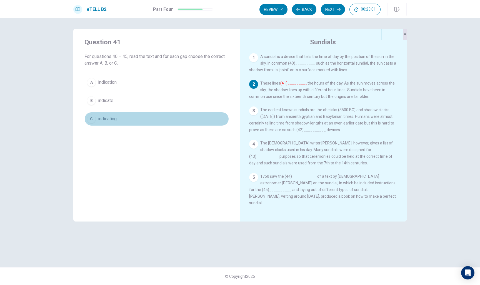
click at [161, 125] on button "C indicating" at bounding box center [156, 119] width 144 height 14
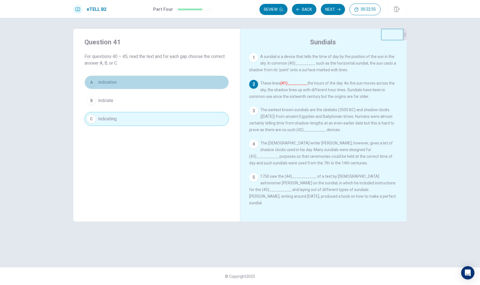
click at [173, 86] on button "A indication" at bounding box center [156, 83] width 144 height 14
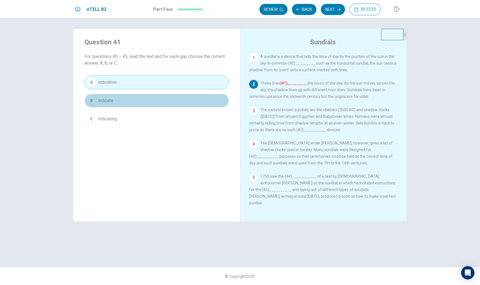
click at [200, 98] on button "B indicate" at bounding box center [156, 101] width 144 height 14
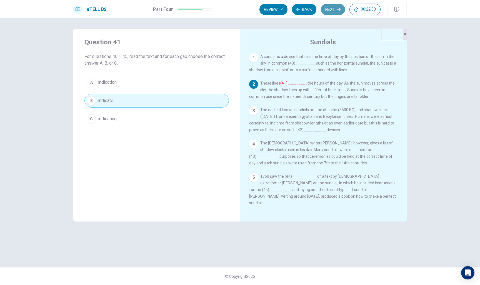
click at [269, 11] on button "Next" at bounding box center [333, 9] width 24 height 11
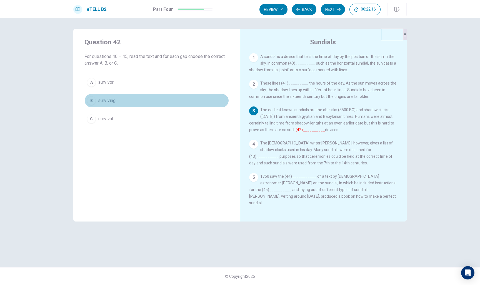
click at [188, 99] on button "B surviving" at bounding box center [156, 101] width 144 height 14
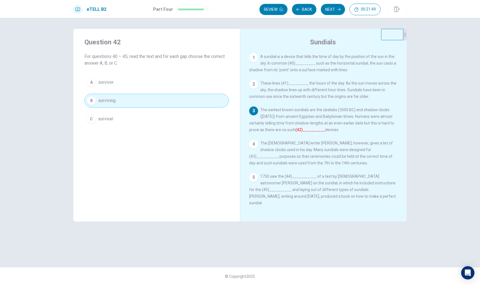
click at [195, 83] on button "A survivor" at bounding box center [156, 83] width 144 height 14
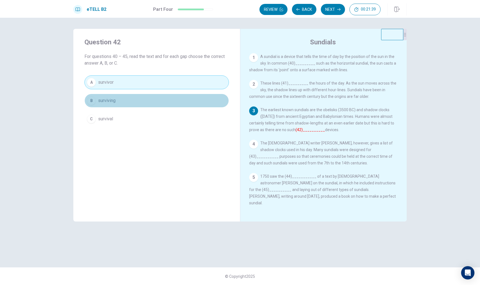
click at [208, 101] on button "B surviving" at bounding box center [156, 101] width 144 height 14
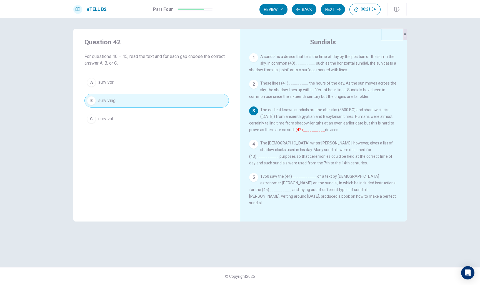
click at [199, 85] on button "A survivor" at bounding box center [156, 83] width 144 height 14
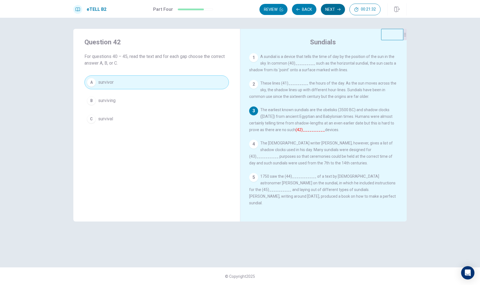
click at [269, 5] on button "Next" at bounding box center [333, 9] width 24 height 11
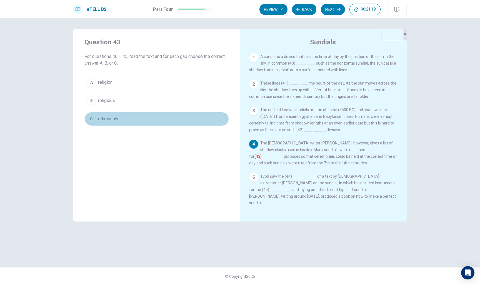
click at [142, 118] on button "C religiously" at bounding box center [156, 119] width 144 height 14
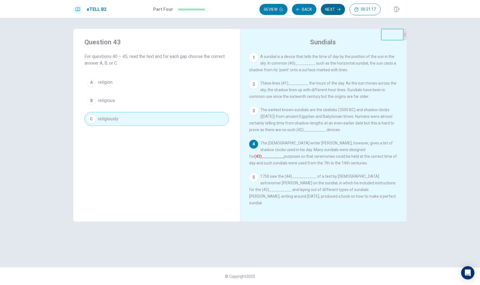
click at [269, 12] on button "Next" at bounding box center [333, 9] width 24 height 11
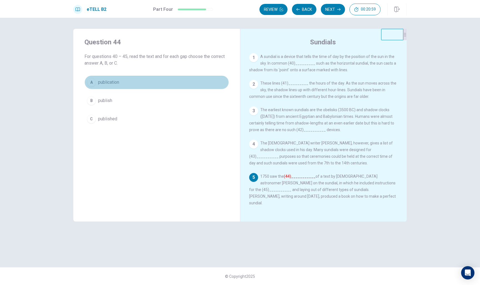
click at [192, 77] on button "A publication" at bounding box center [156, 83] width 144 height 14
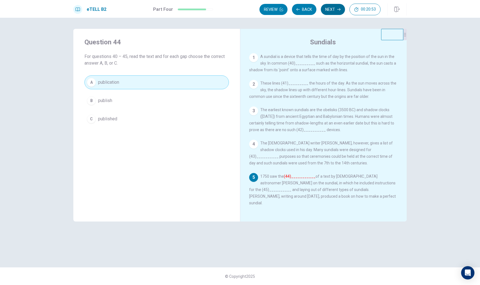
click at [269, 11] on button "Next" at bounding box center [333, 9] width 24 height 11
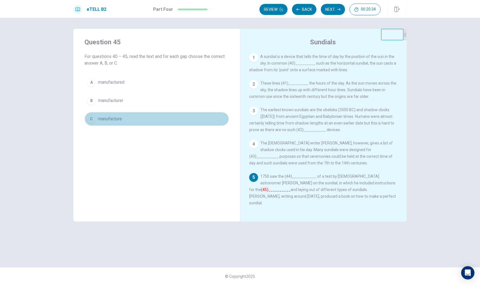
click at [166, 116] on button "C manufacture" at bounding box center [156, 119] width 144 height 14
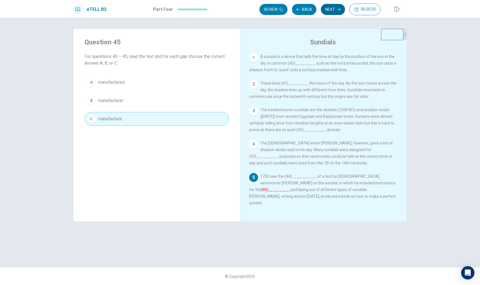
click at [269, 9] on button "Next" at bounding box center [333, 9] width 24 height 11
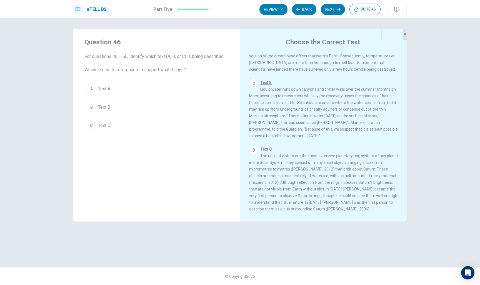
scroll to position [47, 0]
drag, startPoint x: 276, startPoint y: 146, endPoint x: 283, endPoint y: 141, distance: 8.6
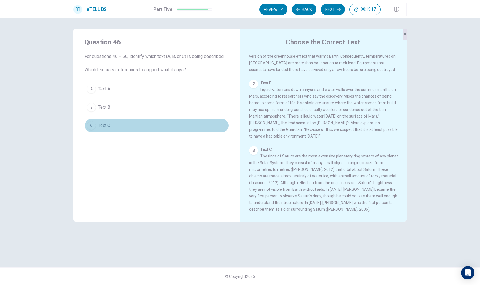
click at [159, 125] on button "C Text C" at bounding box center [156, 126] width 144 height 14
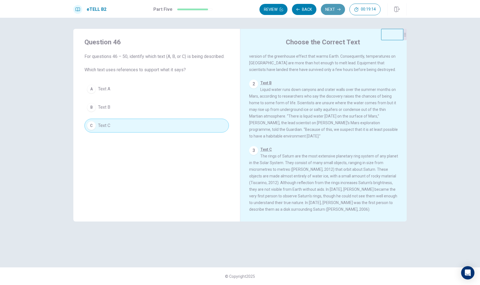
click at [269, 8] on icon "button" at bounding box center [338, 9] width 3 height 3
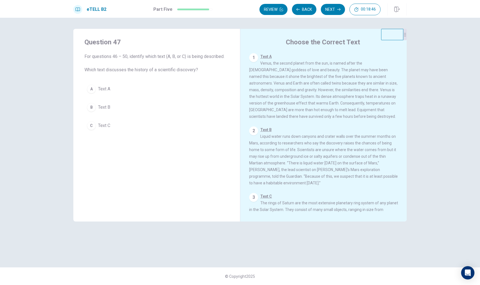
scroll to position [0, 0]
click at [161, 89] on button "A Text A" at bounding box center [156, 89] width 144 height 14
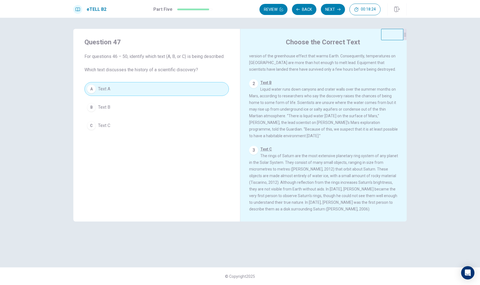
scroll to position [47, 0]
click at [269, 112] on div "2 Text B Liquid water runs down canyons and crater walls over the summer months…" at bounding box center [323, 110] width 149 height 60
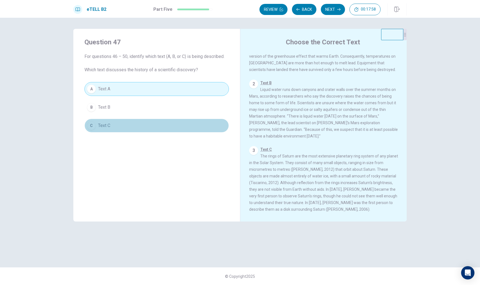
click at [138, 125] on button "C Text C" at bounding box center [156, 126] width 144 height 14
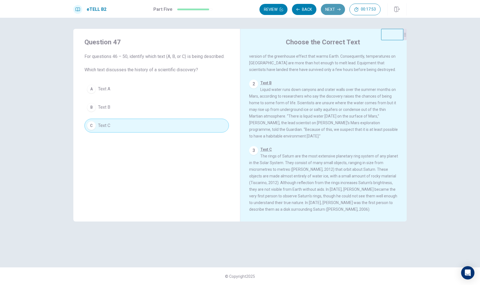
click at [269, 8] on button "Next" at bounding box center [333, 9] width 24 height 11
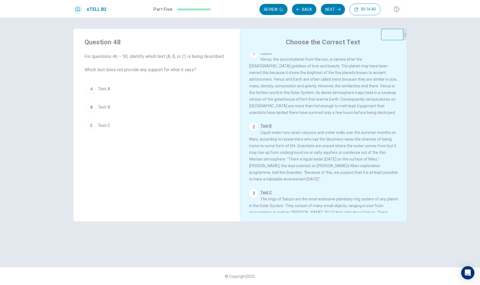
scroll to position [2, 0]
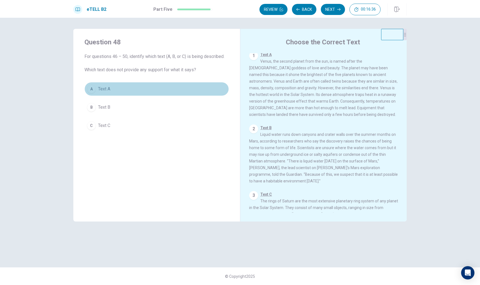
click at [179, 84] on button "A Text A" at bounding box center [156, 89] width 144 height 14
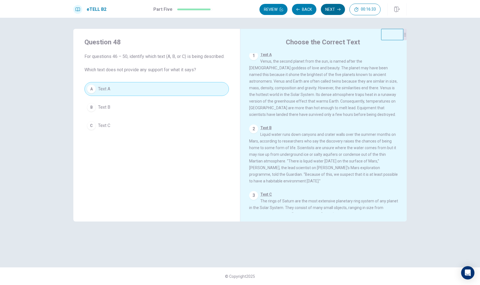
click at [269, 11] on button "Next" at bounding box center [333, 9] width 24 height 11
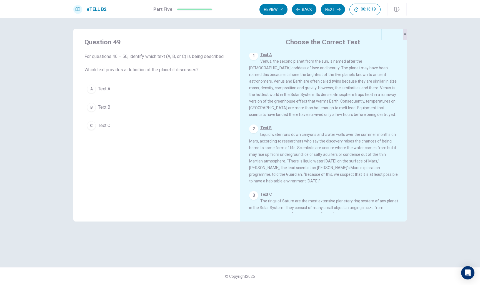
click at [186, 83] on button "A Text A" at bounding box center [156, 89] width 144 height 14
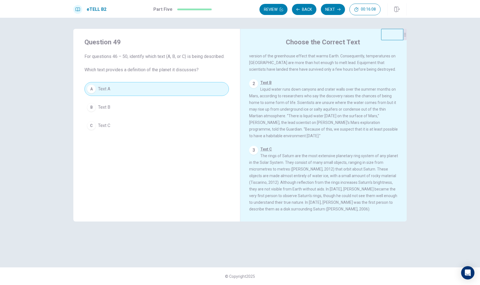
scroll to position [47, 0]
click at [269, 11] on button "Next" at bounding box center [333, 9] width 24 height 11
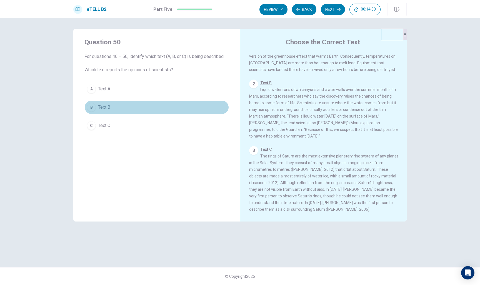
click at [193, 106] on button "B Text B" at bounding box center [156, 108] width 144 height 14
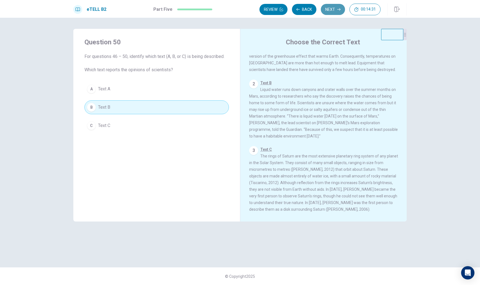
click at [269, 9] on button "Next" at bounding box center [333, 9] width 24 height 11
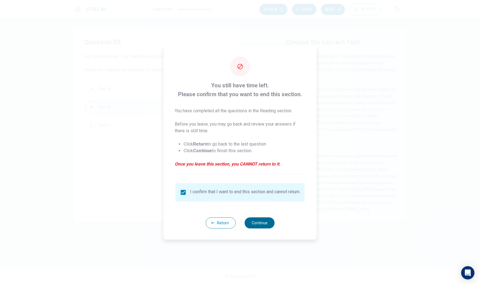
click at [256, 226] on button "Continue" at bounding box center [259, 223] width 30 height 11
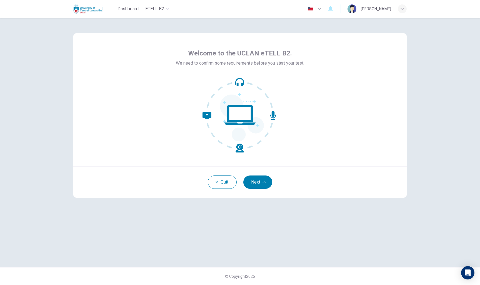
click at [263, 184] on button "Next" at bounding box center [257, 182] width 29 height 13
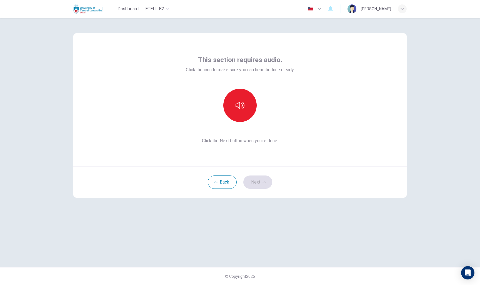
click at [263, 184] on div "Back Next" at bounding box center [239, 182] width 333 height 31
click at [243, 98] on button "button" at bounding box center [239, 105] width 33 height 33
click at [243, 104] on icon "button" at bounding box center [239, 105] width 9 height 9
click at [265, 182] on icon "button" at bounding box center [263, 182] width 3 height 2
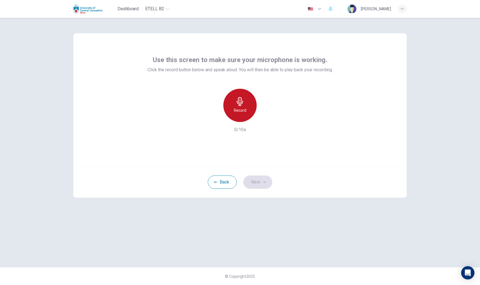
click at [241, 113] on h6 "Record" at bounding box center [240, 110] width 12 height 7
click at [248, 118] on div "Stop" at bounding box center [239, 105] width 33 height 33
click at [268, 183] on button "Next" at bounding box center [257, 182] width 29 height 13
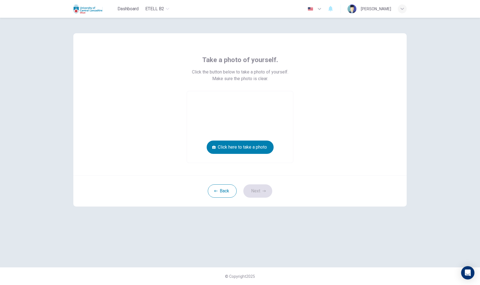
click at [262, 184] on div "Back Next" at bounding box center [239, 190] width 333 height 31
click at [261, 140] on video at bounding box center [240, 127] width 106 height 72
click at [261, 150] on button "Click here to take a photo" at bounding box center [240, 147] width 67 height 13
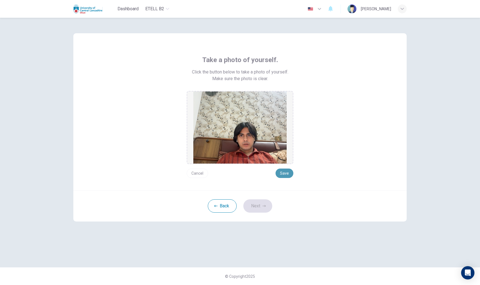
click at [269, 172] on button "Save" at bounding box center [284, 173] width 18 height 9
click at [224, 204] on button "Back" at bounding box center [222, 206] width 29 height 13
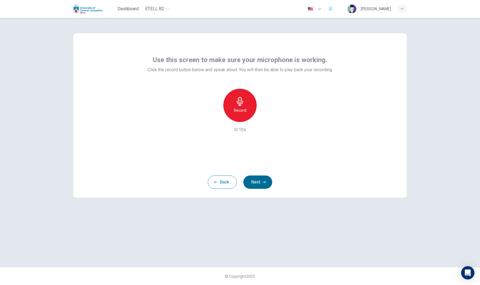
click at [259, 181] on button "Next" at bounding box center [257, 182] width 29 height 13
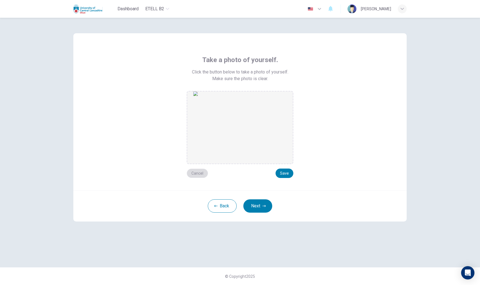
click at [201, 171] on button "Cancel" at bounding box center [197, 173] width 21 height 9
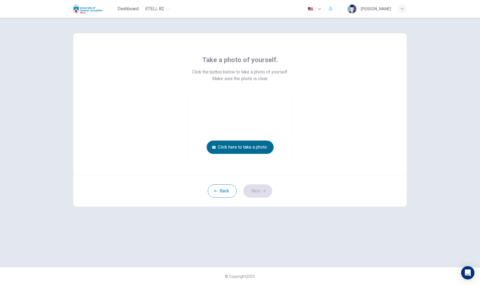
click at [245, 147] on button "Click here to take a photo" at bounding box center [240, 147] width 67 height 13
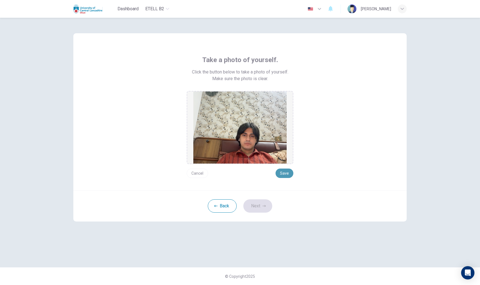
click at [269, 171] on button "Save" at bounding box center [284, 173] width 18 height 9
click at [260, 205] on button "Next" at bounding box center [257, 206] width 29 height 13
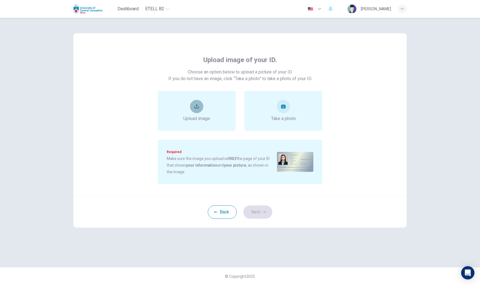
click at [190, 106] on button "upload" at bounding box center [196, 106] width 13 height 13
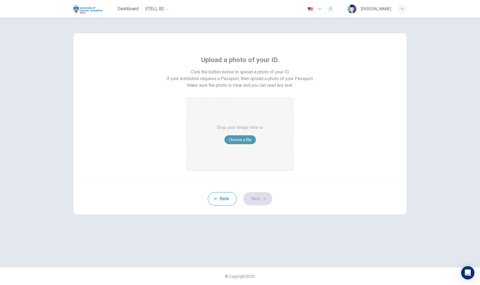
click at [237, 139] on button "Choose a file" at bounding box center [239, 139] width 31 height 9
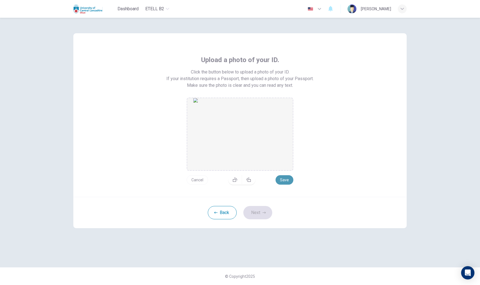
click at [269, 181] on button "Save" at bounding box center [284, 179] width 18 height 9
click at [267, 215] on button "Next" at bounding box center [257, 212] width 29 height 13
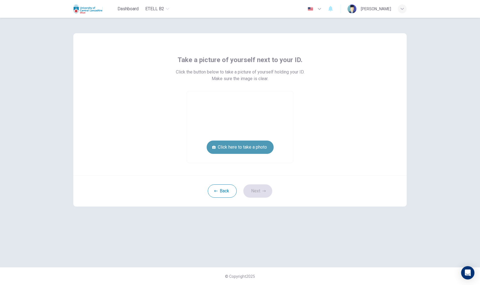
click at [260, 147] on button "Click here to take a photo" at bounding box center [240, 147] width 67 height 13
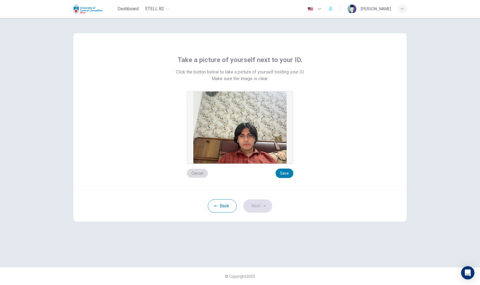
click at [204, 172] on button "Cancel" at bounding box center [197, 173] width 21 height 9
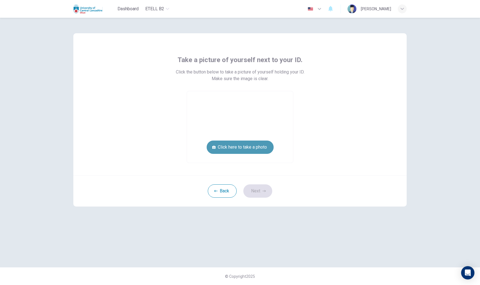
click at [237, 146] on button "Click here to take a photo" at bounding box center [240, 147] width 67 height 13
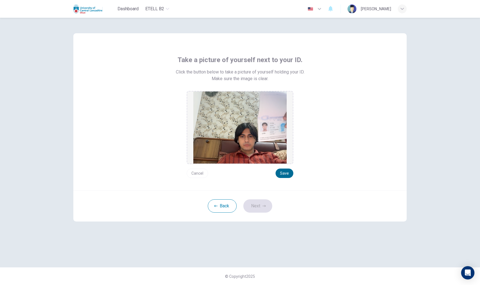
click at [269, 172] on button "Save" at bounding box center [284, 173] width 18 height 9
click at [268, 202] on button "Next" at bounding box center [257, 206] width 29 height 13
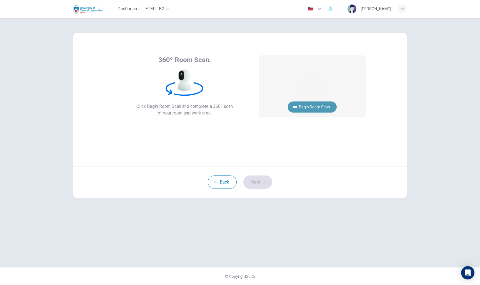
click at [269, 107] on button "Begin Room Scan" at bounding box center [312, 107] width 49 height 11
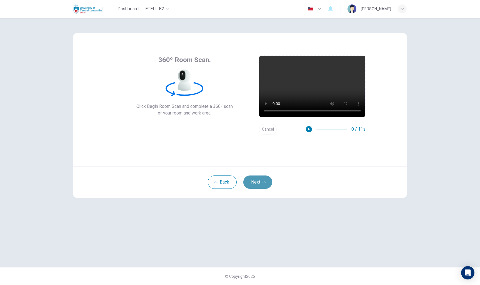
click at [264, 181] on icon "button" at bounding box center [263, 182] width 3 height 3
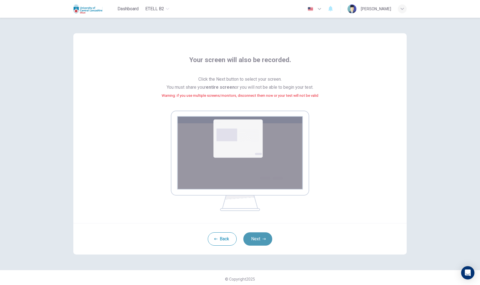
click at [262, 239] on icon "button" at bounding box center [263, 239] width 3 height 3
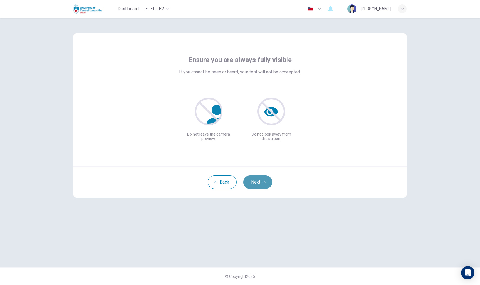
click at [262, 182] on button "Next" at bounding box center [257, 182] width 29 height 13
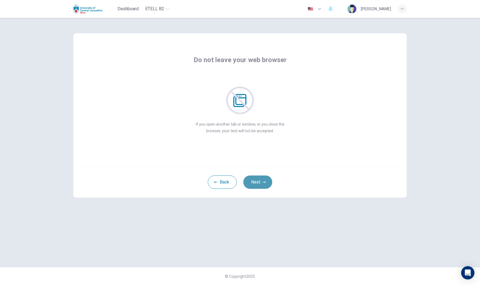
click at [262, 182] on button "Next" at bounding box center [257, 182] width 29 height 13
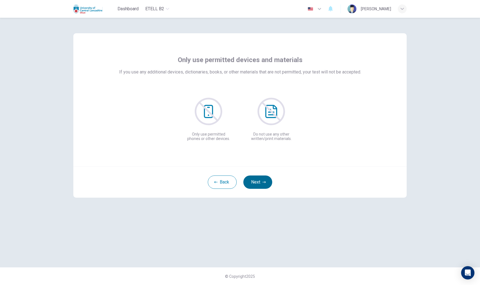
click at [262, 182] on button "Next" at bounding box center [257, 182] width 29 height 13
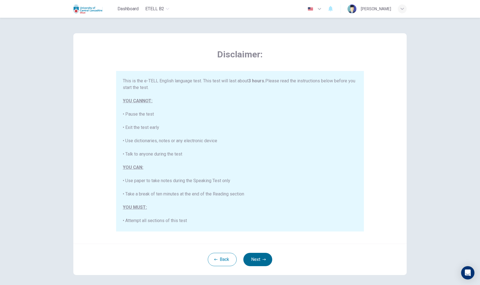
click at [262, 182] on div "This is the e-TELL English language test. This test will last about 3 hours. Pl…" at bounding box center [240, 204] width 234 height 253
click at [256, 256] on button "Next" at bounding box center [257, 259] width 29 height 13
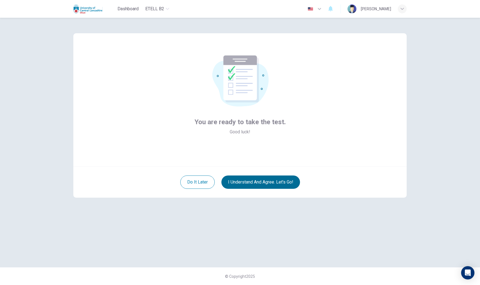
click at [269, 182] on button "I understand and agree. Let’s go!" at bounding box center [260, 182] width 79 height 13
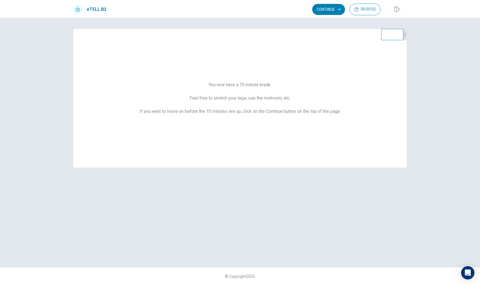
click at [101, 12] on h1 "eTELL B2" at bounding box center [97, 9] width 20 height 7
click at [269, 9] on button "Continue" at bounding box center [328, 9] width 33 height 11
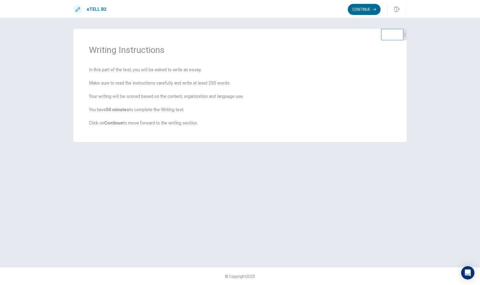
click at [269, 8] on button "Continue" at bounding box center [364, 9] width 33 height 11
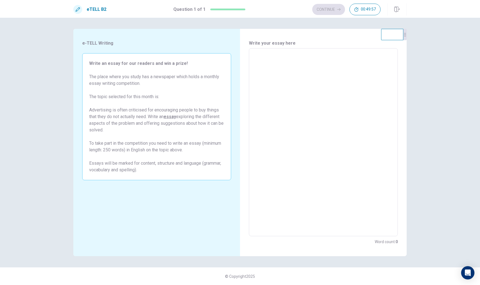
click at [262, 54] on textarea at bounding box center [323, 142] width 141 height 179
type textarea "*"
type textarea "**"
type textarea "*"
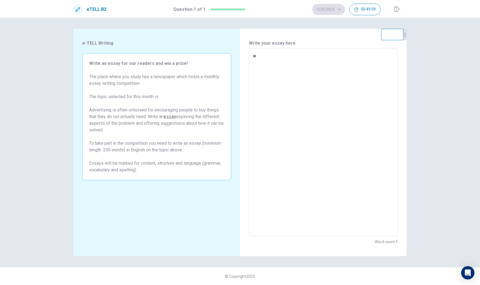
type textarea "**"
type textarea "*"
type textarea "****"
type textarea "*"
type textarea "*****"
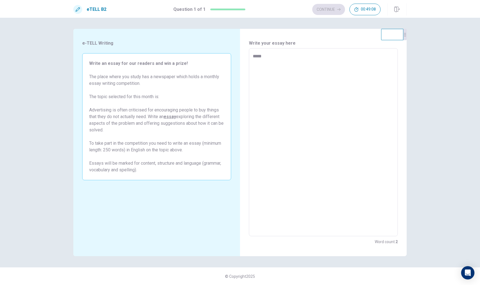
type textarea "*"
type textarea "******"
type textarea "*"
type textarea "*******"
type textarea "*"
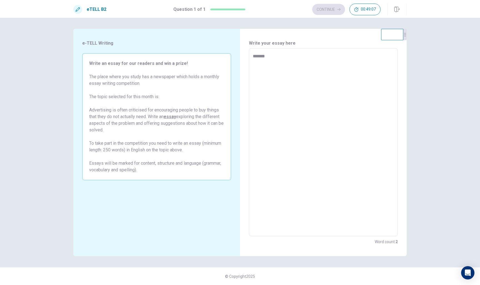
type textarea "*******"
type textarea "*"
type textarea "*********"
type textarea "*"
type textarea "**********"
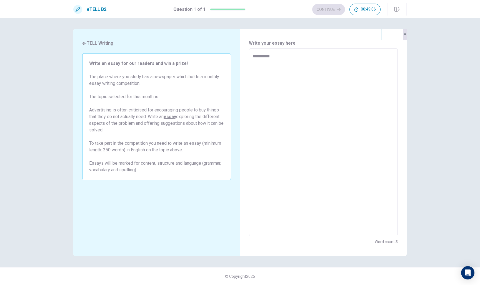
type textarea "*"
type textarea "**********"
type textarea "*"
type textarea "**********"
type textarea "*"
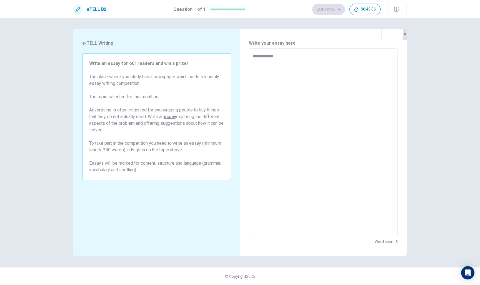
type textarea "**********"
type textarea "*"
type textarea "**********"
type textarea "*"
type textarea "**********"
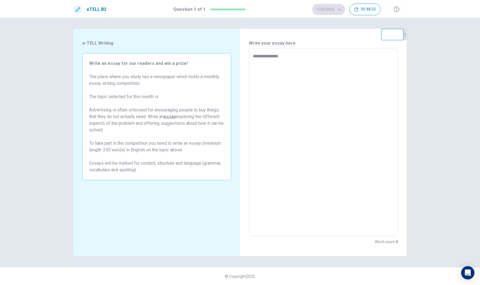
type textarea "*"
type textarea "**********"
type textarea "*"
type textarea "**********"
type textarea "*"
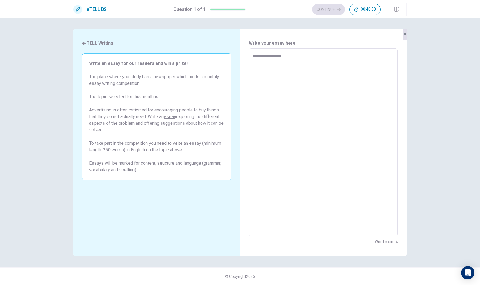
type textarea "**********"
type textarea "*"
type textarea "**********"
type textarea "*"
type textarea "**********"
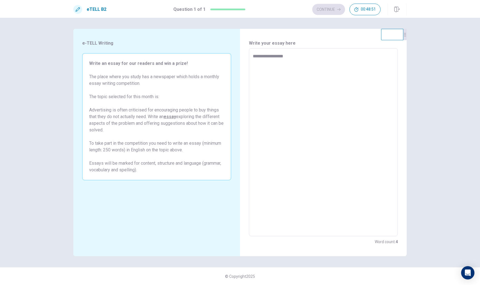
type textarea "*"
type textarea "**********"
type textarea "*"
type textarea "**********"
type textarea "*"
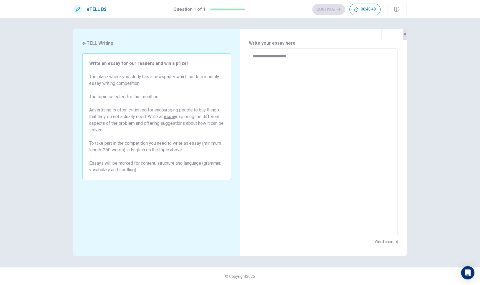
type textarea "**********"
type textarea "*"
type textarea "**********"
type textarea "*"
type textarea "**********"
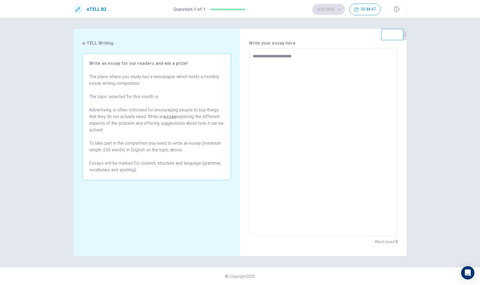
type textarea "*"
type textarea "**********"
type textarea "*"
type textarea "**********"
type textarea "*"
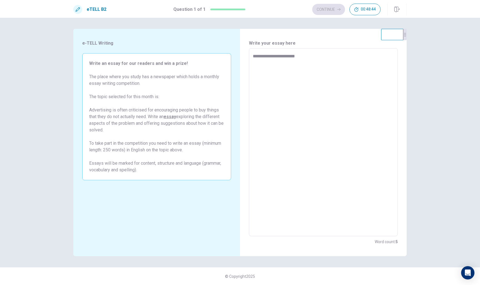
type textarea "**********"
type textarea "*"
type textarea "**********"
type textarea "*"
type textarea "**********"
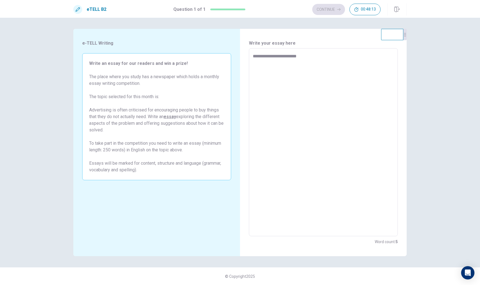
type textarea "*"
type textarea "**********"
type textarea "*"
type textarea "**********"
type textarea "*"
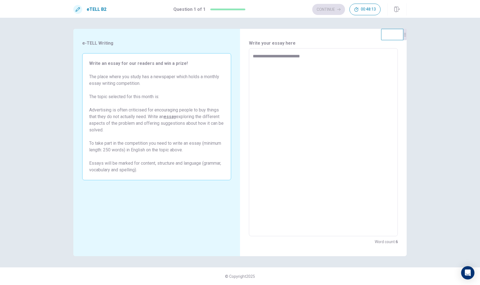
type textarea "**********"
type textarea "*"
type textarea "**********"
type textarea "*"
type textarea "**********"
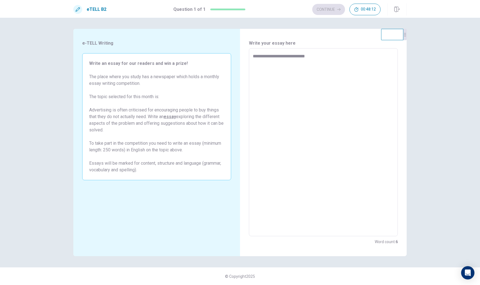
type textarea "*"
type textarea "**********"
type textarea "*"
type textarea "**********"
type textarea "*"
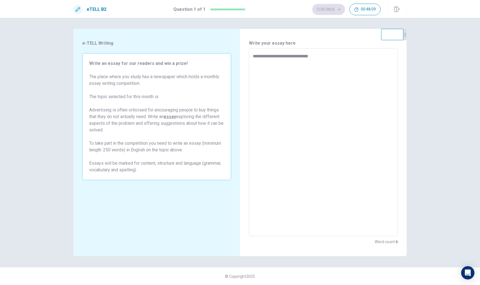
type textarea "**********"
type textarea "*"
type textarea "**********"
type textarea "*"
type textarea "**********"
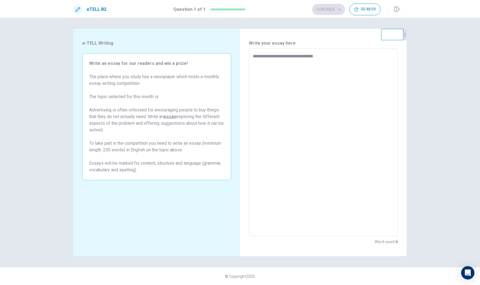
type textarea "*"
type textarea "**********"
type textarea "*"
type textarea "**********"
type textarea "*"
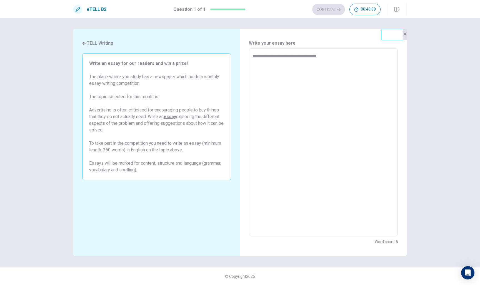
type textarea "**********"
type textarea "*"
type textarea "**********"
type textarea "*"
type textarea "**********"
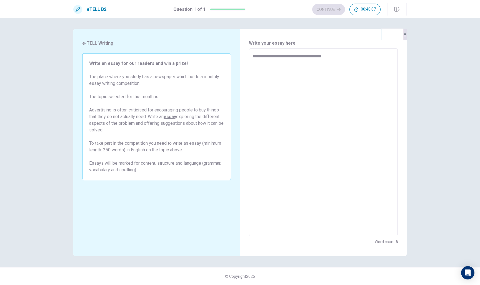
type textarea "*"
type textarea "**********"
type textarea "*"
type textarea "**********"
type textarea "*"
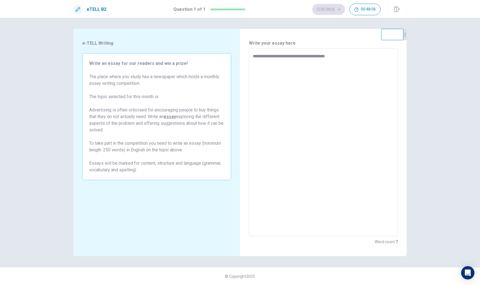
type textarea "**********"
type textarea "*"
type textarea "**********"
type textarea "*"
type textarea "**********"
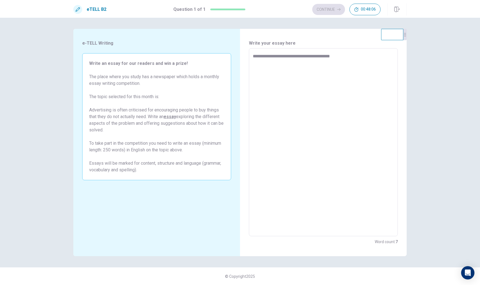
type textarea "*"
type textarea "**********"
type textarea "*"
type textarea "**********"
type textarea "*"
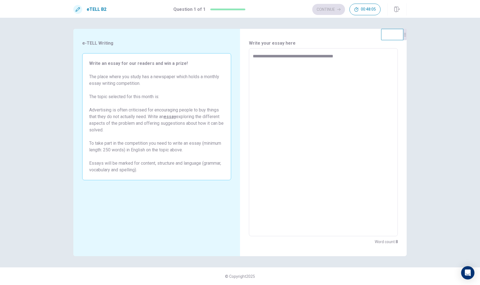
type textarea "**********"
type textarea "*"
type textarea "**********"
type textarea "*"
type textarea "**********"
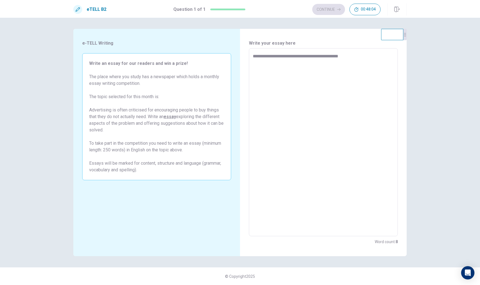
type textarea "*"
type textarea "**********"
type textarea "*"
type textarea "**********"
type textarea "*"
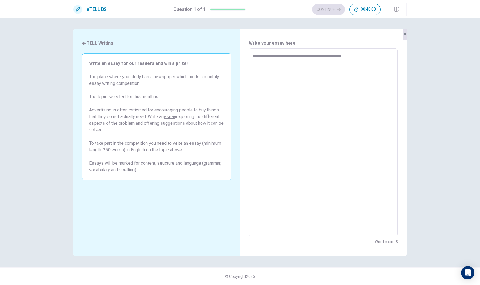
type textarea "**********"
type textarea "*"
type textarea "**********"
type textarea "*"
type textarea "**********"
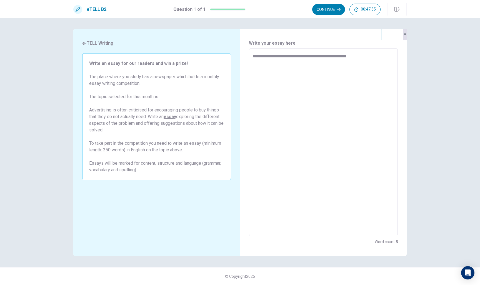
type textarea "*"
type textarea "**********"
type textarea "*"
type textarea "**********"
type textarea "*"
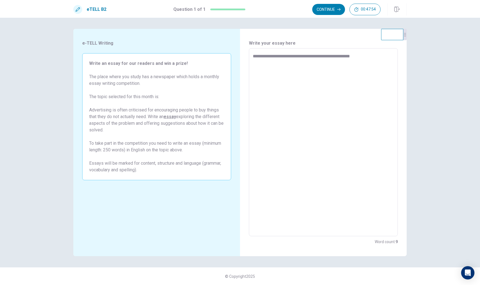
type textarea "**********"
type textarea "*"
type textarea "**********"
type textarea "*"
type textarea "**********"
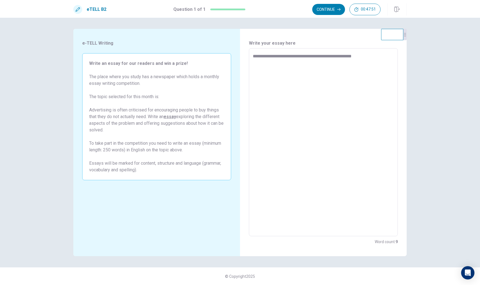
type textarea "*"
type textarea "**********"
type textarea "*"
type textarea "**********"
type textarea "*"
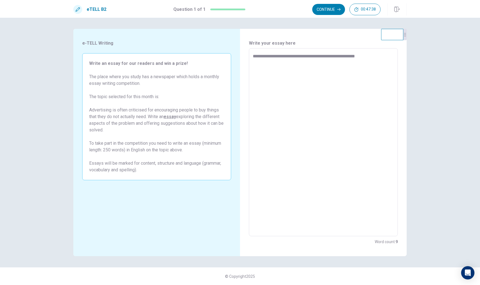
type textarea "**********"
type textarea "*"
type textarea "**********"
type textarea "*"
type textarea "**********"
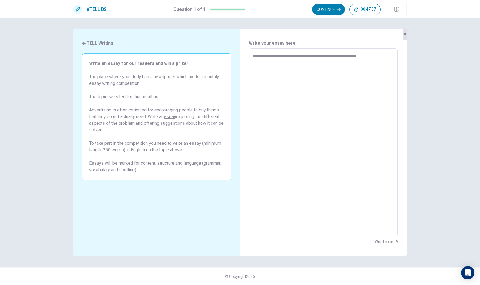
type textarea "*"
type textarea "**********"
type textarea "*"
type textarea "**********"
type textarea "*"
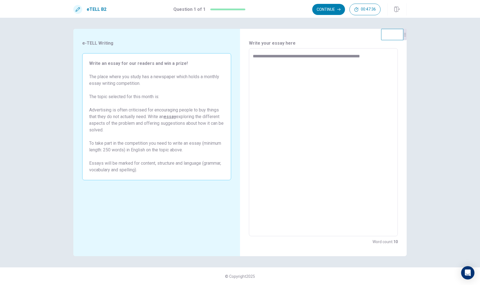
type textarea "**********"
type textarea "*"
type textarea "**********"
type textarea "*"
type textarea "**********"
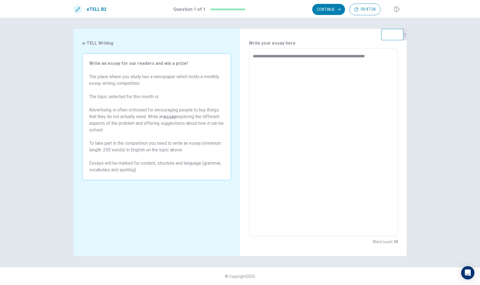
type textarea "*"
type textarea "**********"
type textarea "*"
type textarea "**********"
type textarea "*"
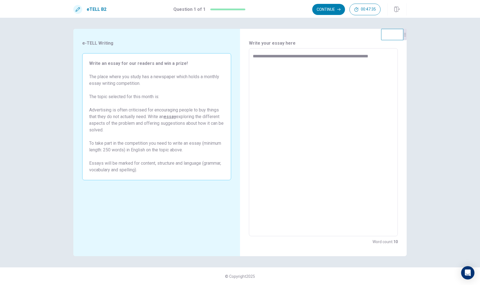
type textarea "**********"
type textarea "*"
type textarea "**********"
type textarea "*"
type textarea "**********"
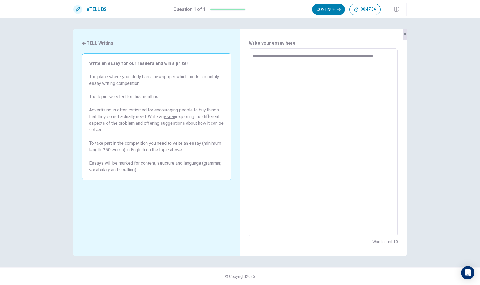
type textarea "*"
type textarea "**********"
type textarea "*"
type textarea "**********"
type textarea "*"
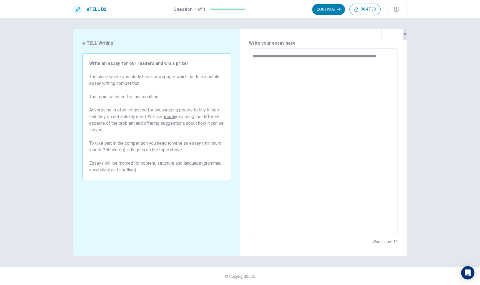
type textarea "**********"
type textarea "*"
type textarea "**********"
type textarea "*"
type textarea "**********"
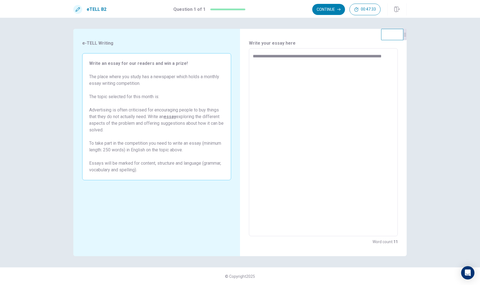
type textarea "*"
type textarea "**********"
type textarea "*"
click at [269, 56] on textarea "**********" at bounding box center [323, 142] width 141 height 179
click at [269, 66] on textarea "**********" at bounding box center [323, 142] width 141 height 179
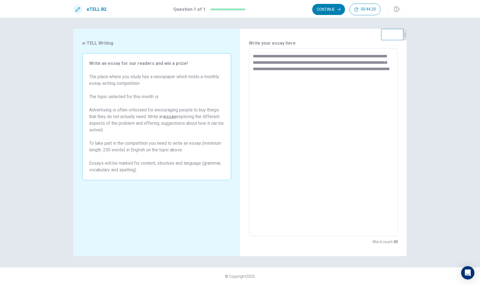
click at [269, 70] on textarea "**********" at bounding box center [323, 142] width 141 height 179
click at [269, 77] on textarea "**********" at bounding box center [323, 142] width 141 height 179
click at [269, 93] on textarea "**********" at bounding box center [323, 142] width 141 height 179
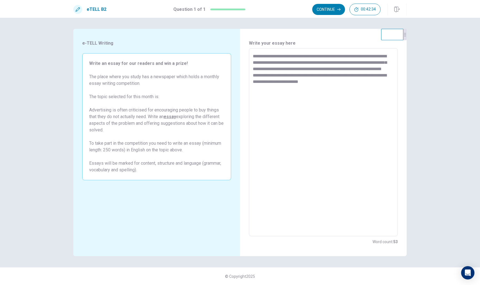
click at [269, 97] on textarea "**********" at bounding box center [323, 142] width 141 height 179
click at [269, 108] on textarea "**********" at bounding box center [323, 142] width 141 height 179
click at [269, 107] on textarea "**********" at bounding box center [323, 142] width 141 height 179
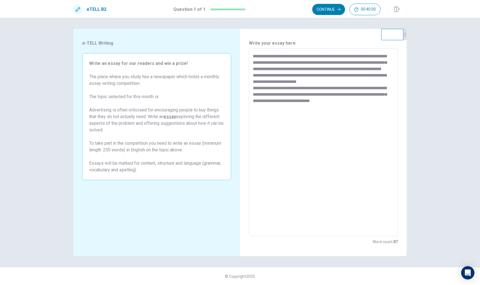
click at [254, 55] on textarea "**********" at bounding box center [323, 142] width 141 height 179
click at [269, 107] on textarea "**********" at bounding box center [323, 142] width 141 height 179
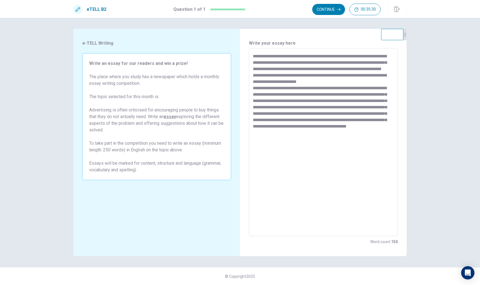
click at [269, 139] on textarea "**********" at bounding box center [323, 142] width 141 height 179
click at [269, 147] on textarea "**********" at bounding box center [323, 142] width 141 height 179
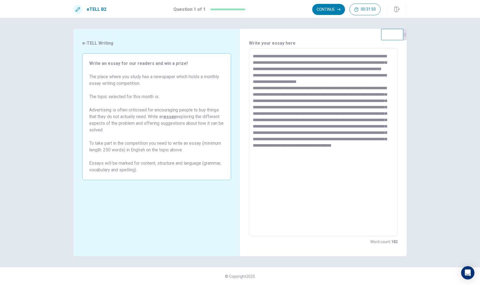
click at [269, 165] on textarea at bounding box center [323, 142] width 141 height 179
click at [269, 166] on textarea at bounding box center [323, 142] width 141 height 179
click at [269, 173] on textarea at bounding box center [323, 142] width 141 height 179
click at [269, 180] on textarea at bounding box center [323, 142] width 141 height 179
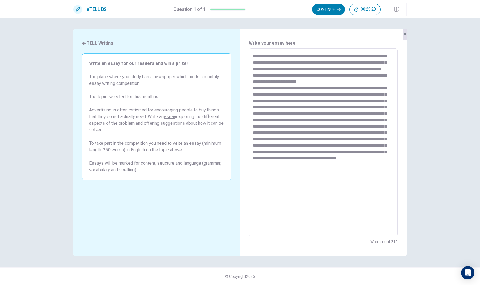
click at [269, 178] on textarea at bounding box center [323, 142] width 141 height 179
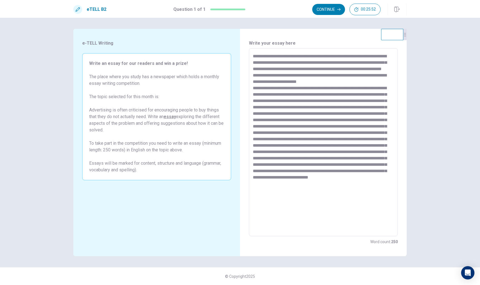
click at [269, 63] on textarea at bounding box center [323, 142] width 141 height 179
click at [269, 62] on textarea at bounding box center [323, 142] width 141 height 179
click at [269, 63] on textarea at bounding box center [323, 142] width 141 height 179
click at [269, 10] on button "Continue" at bounding box center [328, 9] width 33 height 11
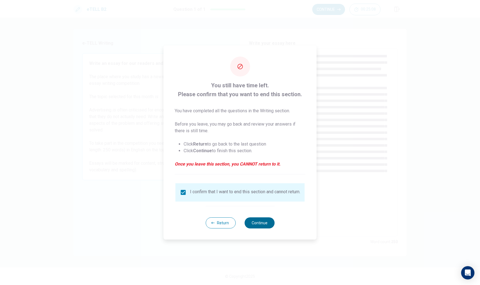
click at [261, 223] on button "Continue" at bounding box center [259, 223] width 30 height 11
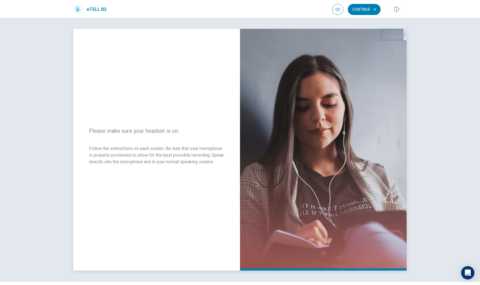
click at [269, 199] on img at bounding box center [323, 150] width 167 height 242
click at [193, 168] on span "Follow the instructions on each screen. Be sure that your microphone is properl…" at bounding box center [156, 158] width 135 height 27
click at [269, 9] on button "Continue" at bounding box center [364, 9] width 33 height 11
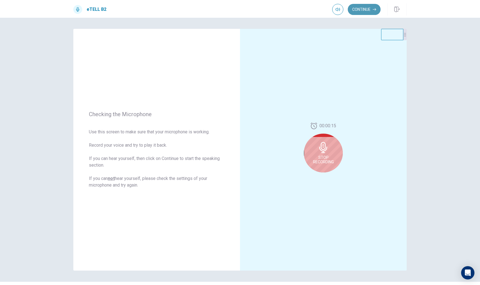
click at [269, 7] on button "Continue" at bounding box center [364, 9] width 33 height 11
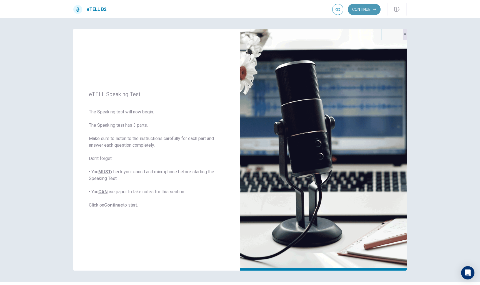
click at [269, 10] on button "Continue" at bounding box center [364, 9] width 33 height 11
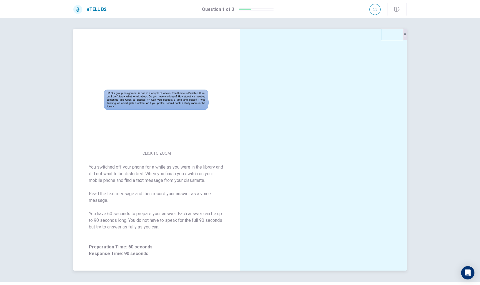
click at [165, 154] on button "CLICK TO ZOOM" at bounding box center [156, 154] width 33 height 8
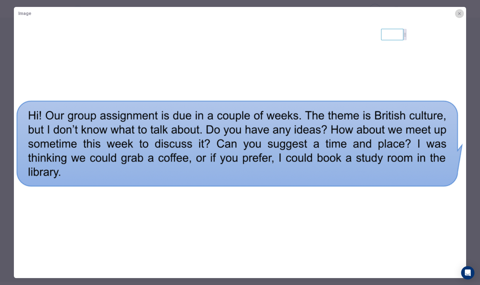
click at [269, 14] on icon "button" at bounding box center [459, 13] width 4 height 4
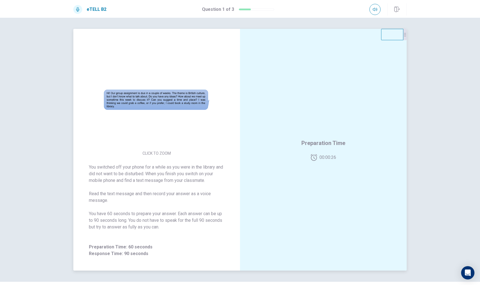
click at [128, 101] on img at bounding box center [156, 100] width 107 height 97
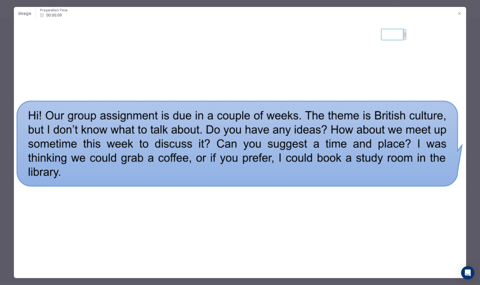
click at [233, 89] on img at bounding box center [240, 144] width 452 height 248
click at [269, 13] on icon "button" at bounding box center [459, 13] width 4 height 4
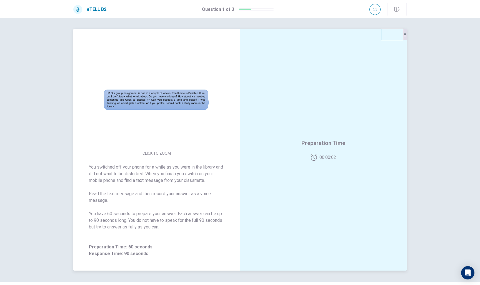
click at [180, 106] on img at bounding box center [156, 100] width 107 height 97
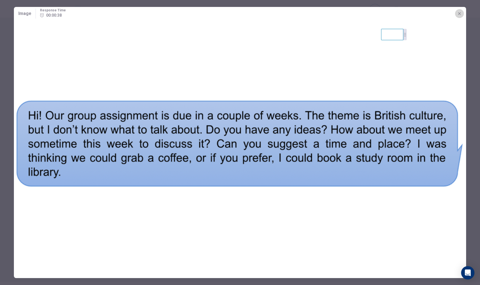
click at [269, 13] on icon "button" at bounding box center [459, 13] width 2 height 2
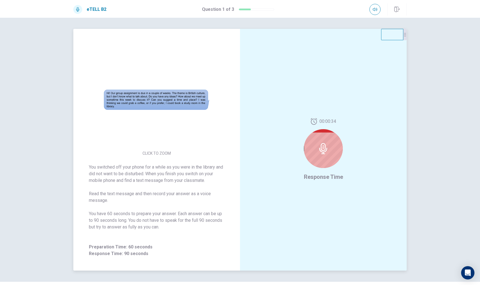
click at [269, 151] on div at bounding box center [323, 148] width 39 height 39
click at [269, 155] on div at bounding box center [323, 148] width 39 height 39
click at [170, 105] on img at bounding box center [156, 100] width 107 height 97
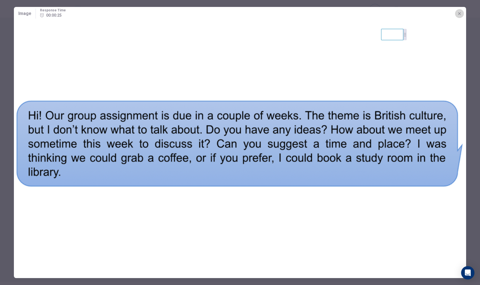
click at [269, 11] on icon "button" at bounding box center [459, 13] width 4 height 4
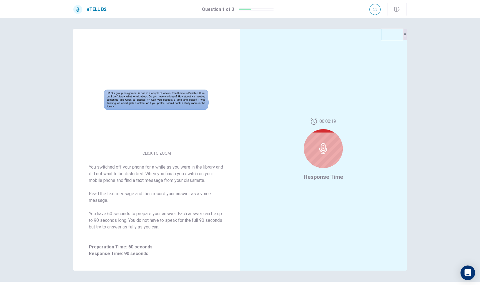
click at [269, 263] on icon "Open Intercom Messenger" at bounding box center [467, 273] width 6 height 7
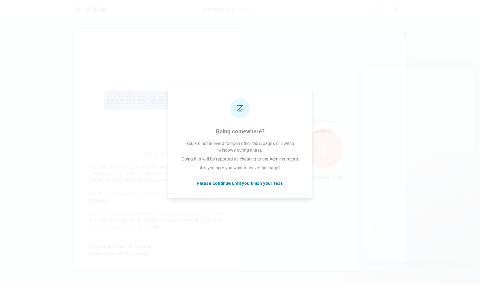
click at [264, 186] on div "00:00:06 Response Time" at bounding box center [323, 150] width 167 height 242
click at [264, 185] on div "00:00:06 Response Time" at bounding box center [323, 150] width 167 height 242
click at [264, 184] on div "00:00:06 Response Time" at bounding box center [323, 150] width 167 height 242
click at [269, 64] on div "00:00:06 Response Time" at bounding box center [323, 150] width 167 height 242
click at [267, 63] on div "00:00:06 Response Time" at bounding box center [323, 150] width 167 height 242
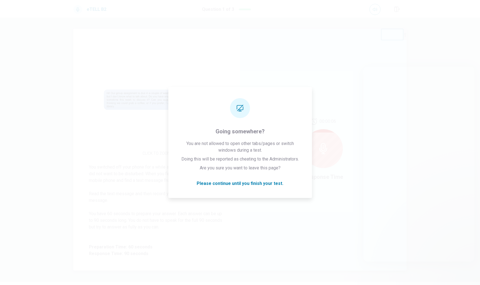
click at [267, 63] on div "00:00:06 Response Time" at bounding box center [323, 150] width 167 height 242
click at [250, 183] on div "00:00:06 Response Time" at bounding box center [323, 150] width 167 height 242
click at [253, 182] on div "00:00:06 Response Time" at bounding box center [323, 150] width 167 height 242
click at [246, 112] on div "00:00:06 Response Time" at bounding box center [323, 150] width 167 height 242
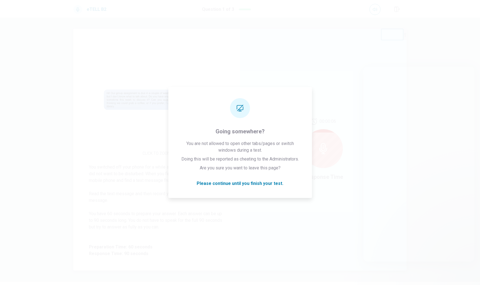
click at [246, 112] on div "00:00:06 Response Time" at bounding box center [323, 150] width 167 height 242
drag, startPoint x: 268, startPoint y: 130, endPoint x: 292, endPoint y: 130, distance: 24.2
click at [269, 130] on div "00:00:06 Response Time" at bounding box center [323, 150] width 167 height 242
click at [249, 109] on div "00:00:06 Response Time" at bounding box center [323, 150] width 167 height 242
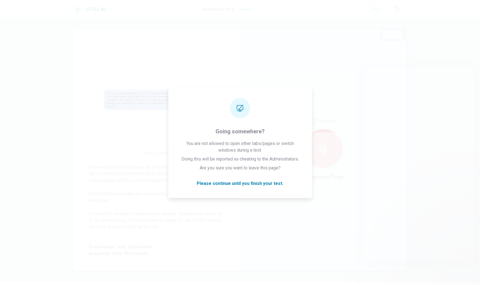
click at [249, 109] on div "00:00:06 Response Time" at bounding box center [323, 150] width 167 height 242
click at [226, 186] on div "You switched off your phone for a while as you were in the library and did not …" at bounding box center [156, 210] width 167 height 107
click at [226, 184] on div "You switched off your phone for a while as you were in the library and did not …" at bounding box center [156, 210] width 167 height 107
click at [201, 201] on span "You switched off your phone for a while as you were in the library and did not …" at bounding box center [156, 200] width 135 height 73
click at [111, 204] on span "You switched off your phone for a while as you were in the library and did not …" at bounding box center [156, 200] width 135 height 73
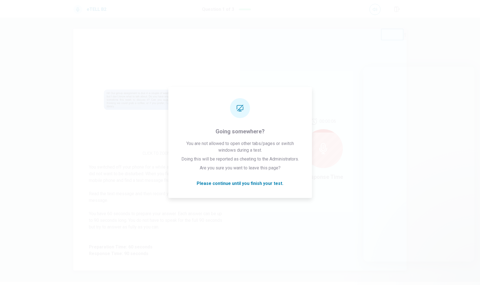
click at [111, 204] on span "You switched off your phone for a while as you were in the library and did not …" at bounding box center [156, 200] width 135 height 73
drag, startPoint x: 215, startPoint y: 115, endPoint x: 268, endPoint y: 182, distance: 85.8
click at [268, 182] on div "00:00:06 Response Time" at bounding box center [323, 150] width 167 height 242
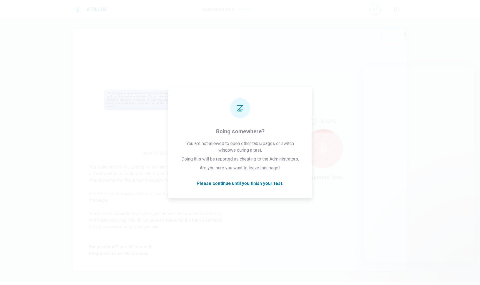
click at [269, 182] on div "00:00:06 Response Time" at bounding box center [323, 150] width 167 height 242
drag, startPoint x: 269, startPoint y: 183, endPoint x: 243, endPoint y: 183, distance: 26.7
click at [243, 183] on div "00:00:06 Response Time" at bounding box center [323, 150] width 167 height 242
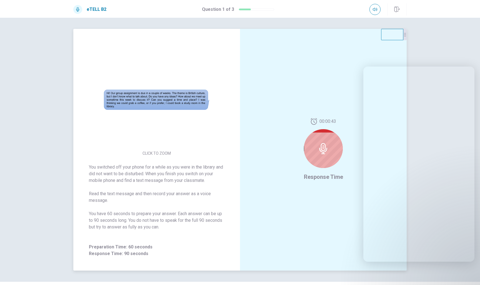
click at [269, 235] on div "00:00:43 Response Time" at bounding box center [323, 150] width 167 height 242
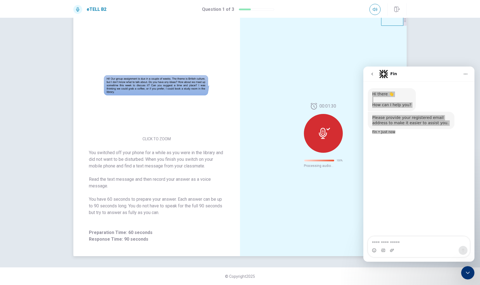
click at [269, 105] on span "00:01:30" at bounding box center [327, 106] width 17 height 7
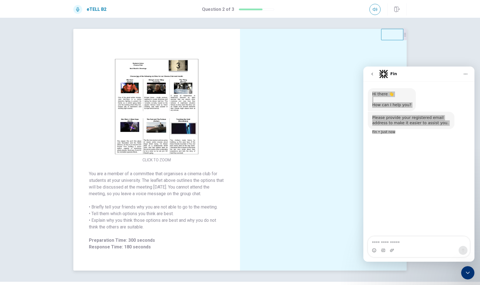
click at [133, 137] on img at bounding box center [156, 106] width 107 height 97
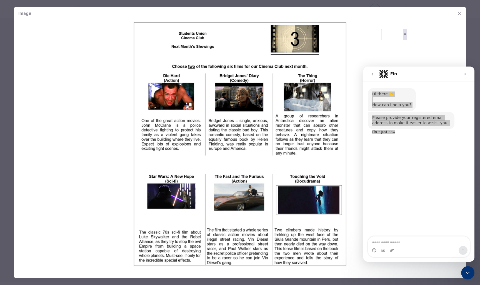
click at [133, 145] on img at bounding box center [240, 144] width 452 height 248
click at [269, 32] on img at bounding box center [240, 144] width 452 height 248
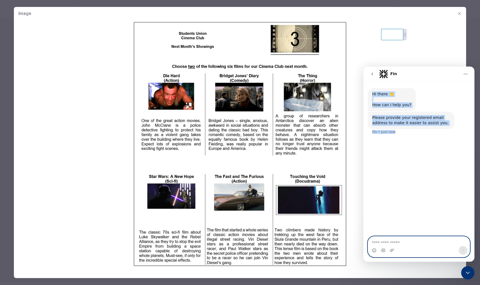
click at [269, 244] on textarea "Ask a question…" at bounding box center [419, 241] width 102 height 9
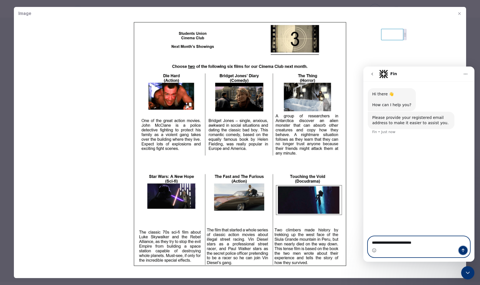
click at [269, 253] on button "Send a message…" at bounding box center [462, 250] width 9 height 9
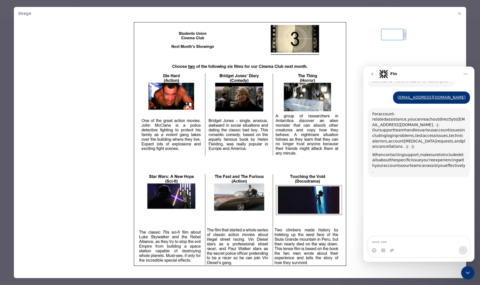
scroll to position [47, 0]
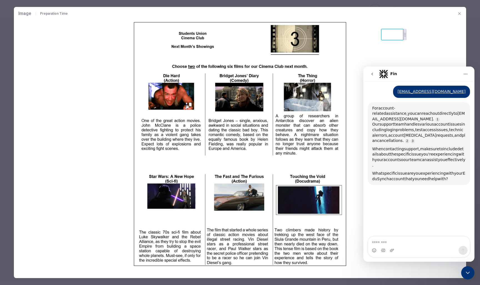
click at [269, 76] on button "go back" at bounding box center [372, 74] width 11 height 11
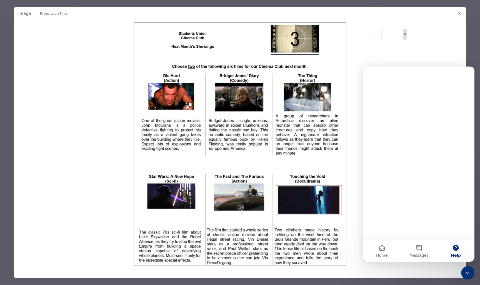
click at [269, 54] on img at bounding box center [240, 144] width 452 height 248
click at [63, 14] on span "00:03:37" at bounding box center [54, 15] width 28 height 7
click at [105, 1] on div at bounding box center [240, 142] width 480 height 285
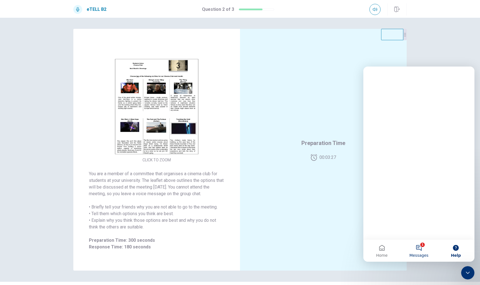
click at [269, 251] on button "1 Messages" at bounding box center [418, 251] width 37 height 22
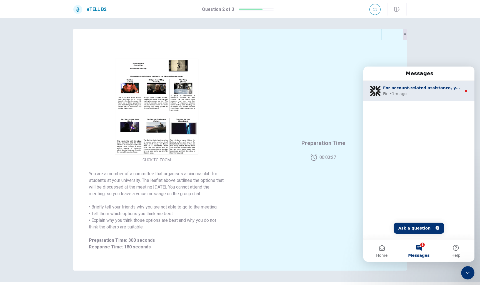
click at [269, 96] on div "Fin • 1m ago" at bounding box center [422, 94] width 78 height 6
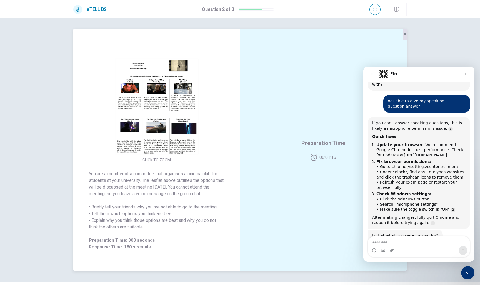
scroll to position [0, 0]
click at [155, 139] on img at bounding box center [156, 106] width 107 height 97
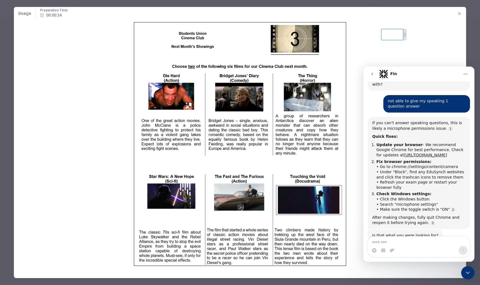
click at [269, 63] on img at bounding box center [240, 144] width 452 height 248
click at [52, 250] on img at bounding box center [240, 144] width 452 height 248
click at [121, 4] on div at bounding box center [240, 142] width 480 height 285
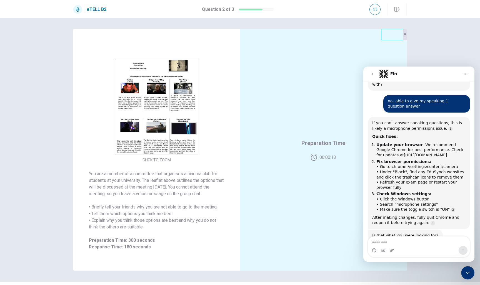
click at [77, 11] on icon at bounding box center [77, 9] width 3 height 4
click at [155, 121] on img at bounding box center [156, 106] width 107 height 97
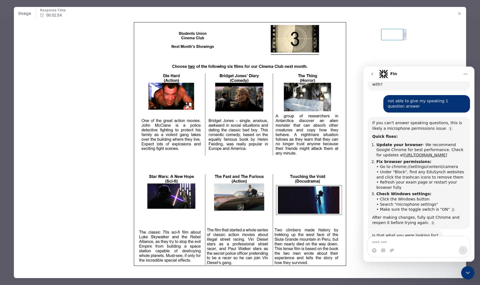
click at [166, 4] on div at bounding box center [240, 142] width 480 height 285
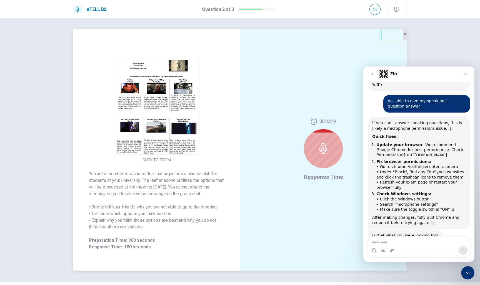
click at [155, 106] on img at bounding box center [156, 106] width 107 height 97
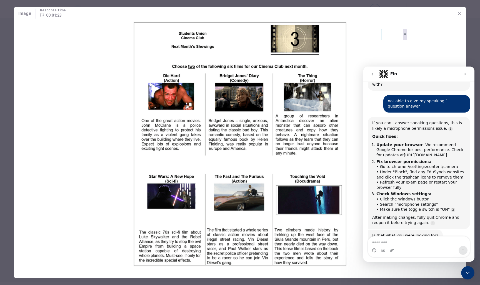
click at [269, 3] on div at bounding box center [240, 142] width 480 height 285
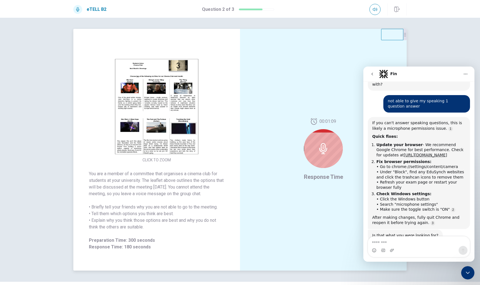
click at [165, 137] on img at bounding box center [156, 106] width 107 height 97
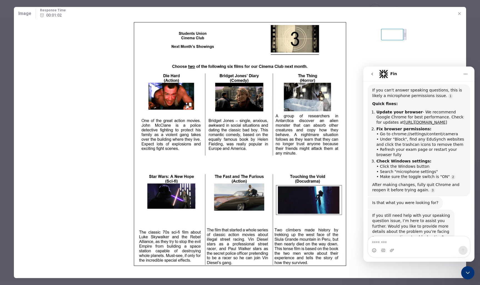
scroll to position [180, 0]
click at [269, 1] on div at bounding box center [240, 142] width 480 height 285
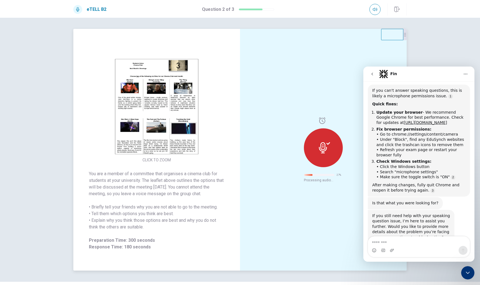
click at [269, 157] on div at bounding box center [323, 148] width 39 height 39
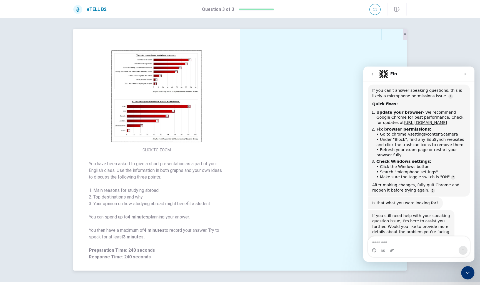
click at [174, 106] on img at bounding box center [156, 96] width 107 height 97
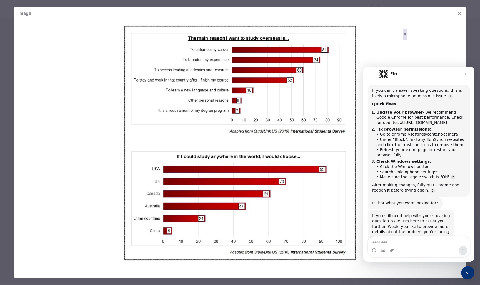
click at [261, 12] on div "Image" at bounding box center [240, 13] width 452 height 13
click at [265, 4] on div at bounding box center [240, 142] width 480 height 285
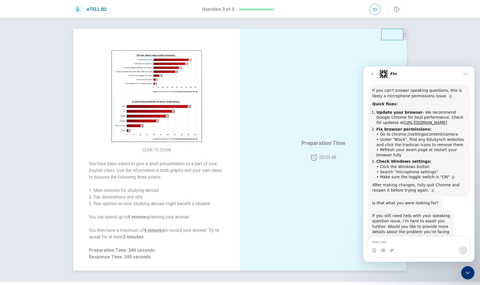
click at [149, 114] on img at bounding box center [156, 96] width 107 height 97
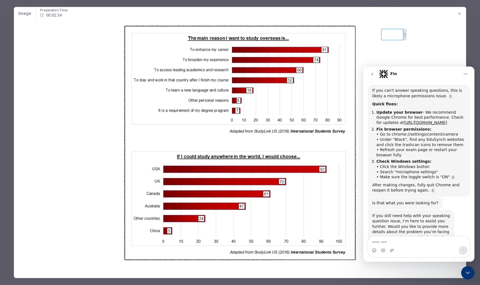
click at [269, 15] on div "Image Preparation Time 00:02:34" at bounding box center [240, 13] width 452 height 13
click at [269, 3] on div at bounding box center [240, 142] width 480 height 285
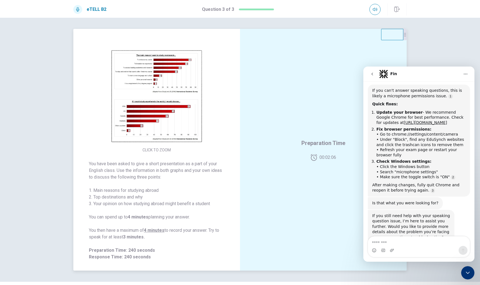
click at [151, 102] on img at bounding box center [156, 96] width 107 height 97
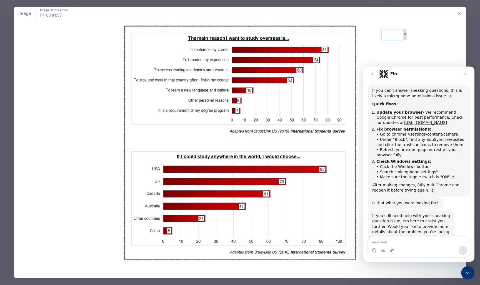
click at [250, 4] on div at bounding box center [240, 142] width 480 height 285
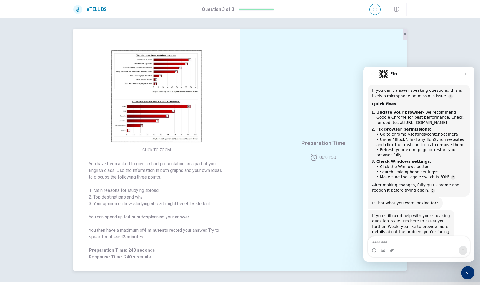
click at [157, 95] on img at bounding box center [156, 96] width 107 height 97
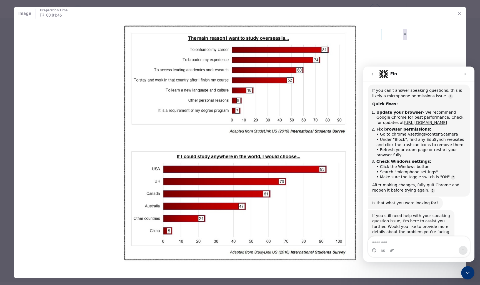
click at [269, 4] on div at bounding box center [240, 142] width 480 height 285
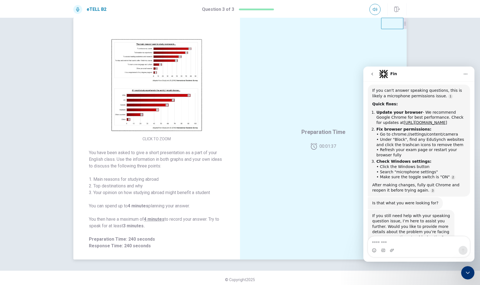
scroll to position [10, 0]
drag, startPoint x: 127, startPoint y: 113, endPoint x: 164, endPoint y: 103, distance: 38.8
drag, startPoint x: 164, startPoint y: 103, endPoint x: 170, endPoint y: 96, distance: 10.1
click at [170, 96] on img at bounding box center [156, 87] width 107 height 97
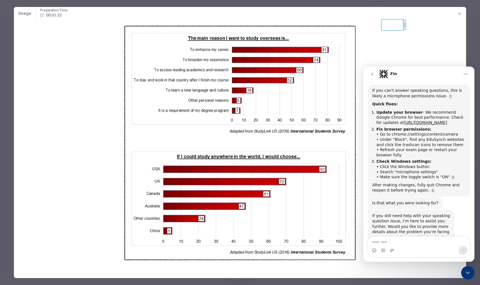
click at [170, 96] on img at bounding box center [240, 144] width 452 height 248
drag, startPoint x: 170, startPoint y: 96, endPoint x: 65, endPoint y: 118, distance: 107.6
click at [64, 118] on img at bounding box center [240, 144] width 452 height 248
click at [65, 118] on img at bounding box center [240, 144] width 452 height 248
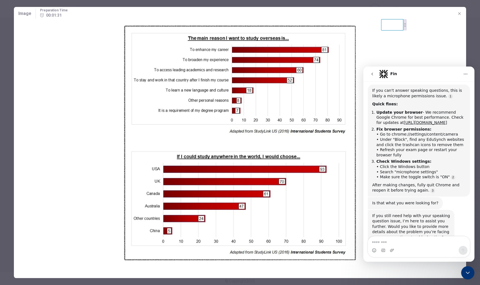
click at [65, 118] on img at bounding box center [240, 144] width 452 height 248
click at [127, 4] on div at bounding box center [240, 142] width 480 height 285
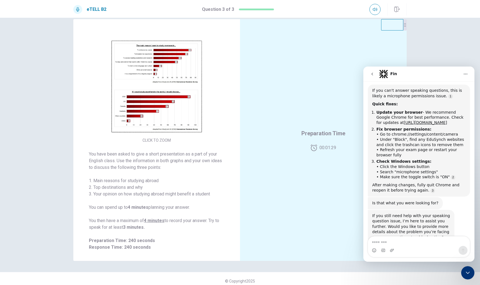
click at [128, 4] on div "eTELL B2 Question 3 of 3" at bounding box center [239, 9] width 351 height 12
click at [127, 41] on img at bounding box center [156, 87] width 107 height 97
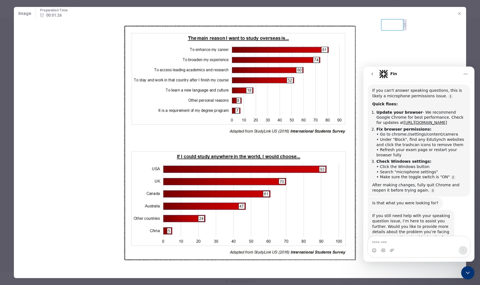
click at [127, 41] on img at bounding box center [240, 144] width 452 height 248
click at [129, 2] on div at bounding box center [240, 142] width 480 height 285
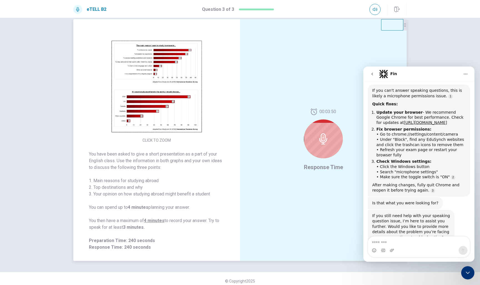
click at [153, 52] on img at bounding box center [156, 87] width 107 height 97
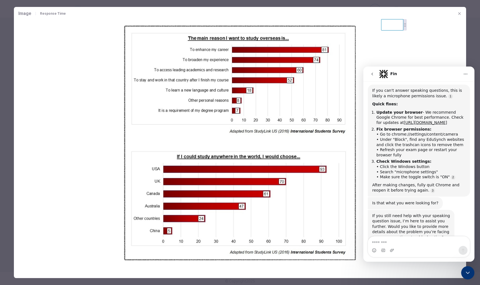
click at [269, 5] on div at bounding box center [240, 142] width 480 height 285
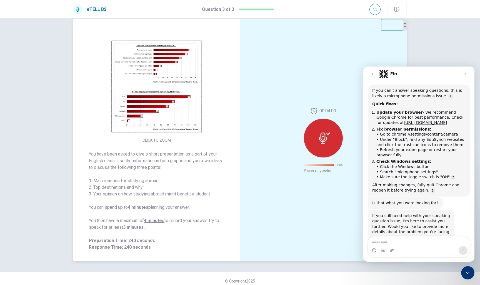
scroll to position [0, 0]
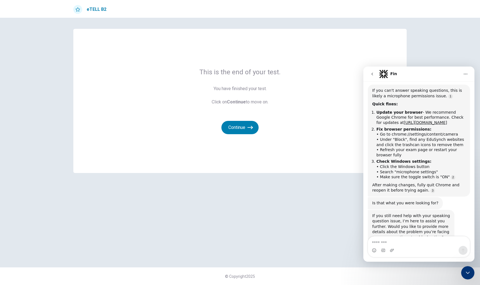
click at [269, 128] on div "This is the end of your test. You have finished your test. Click on Continue to…" at bounding box center [239, 101] width 333 height 144
click at [243, 122] on button "Continue" at bounding box center [239, 127] width 37 height 13
